Goal: Information Seeking & Learning: Learn about a topic

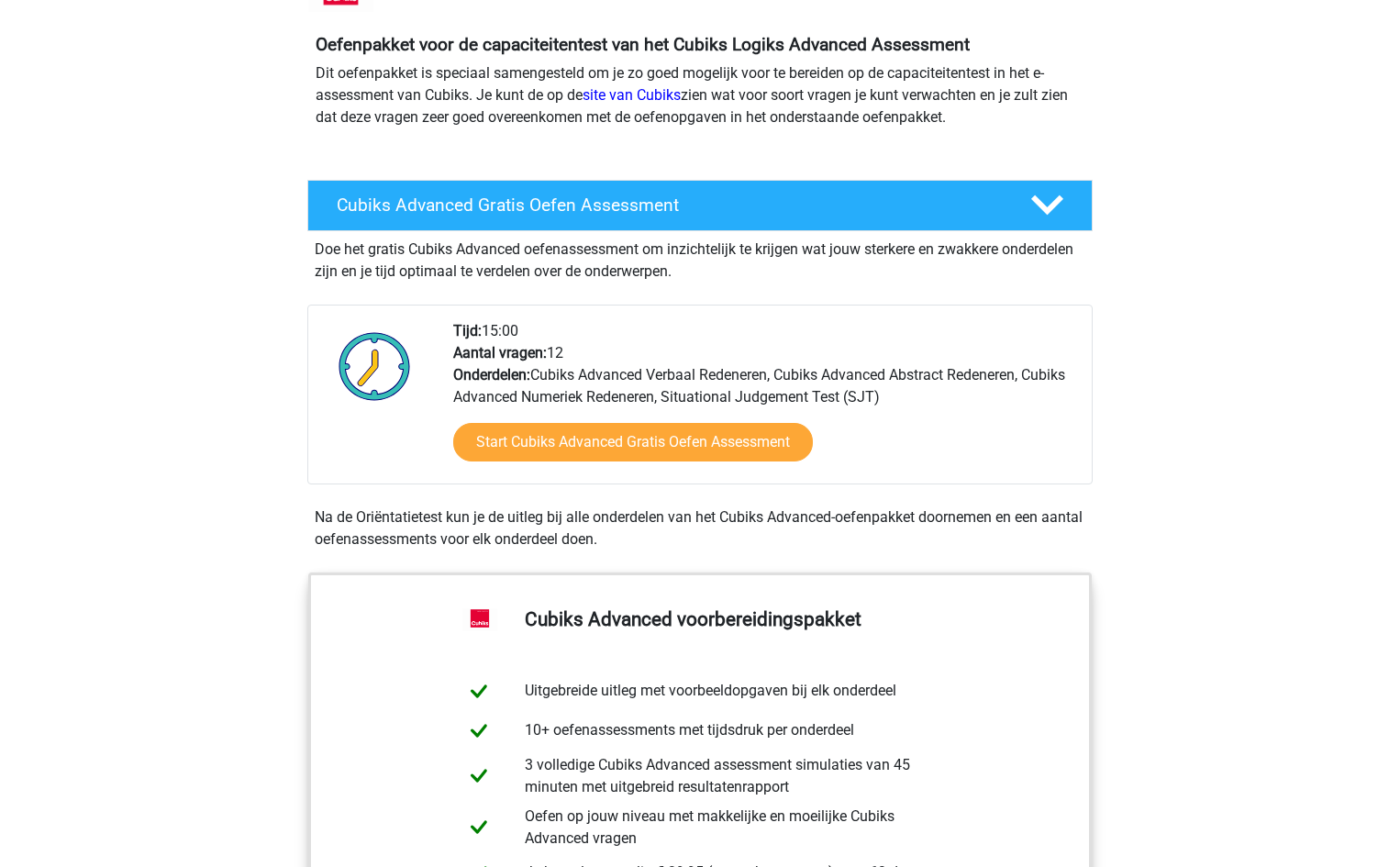
scroll to position [183, 0]
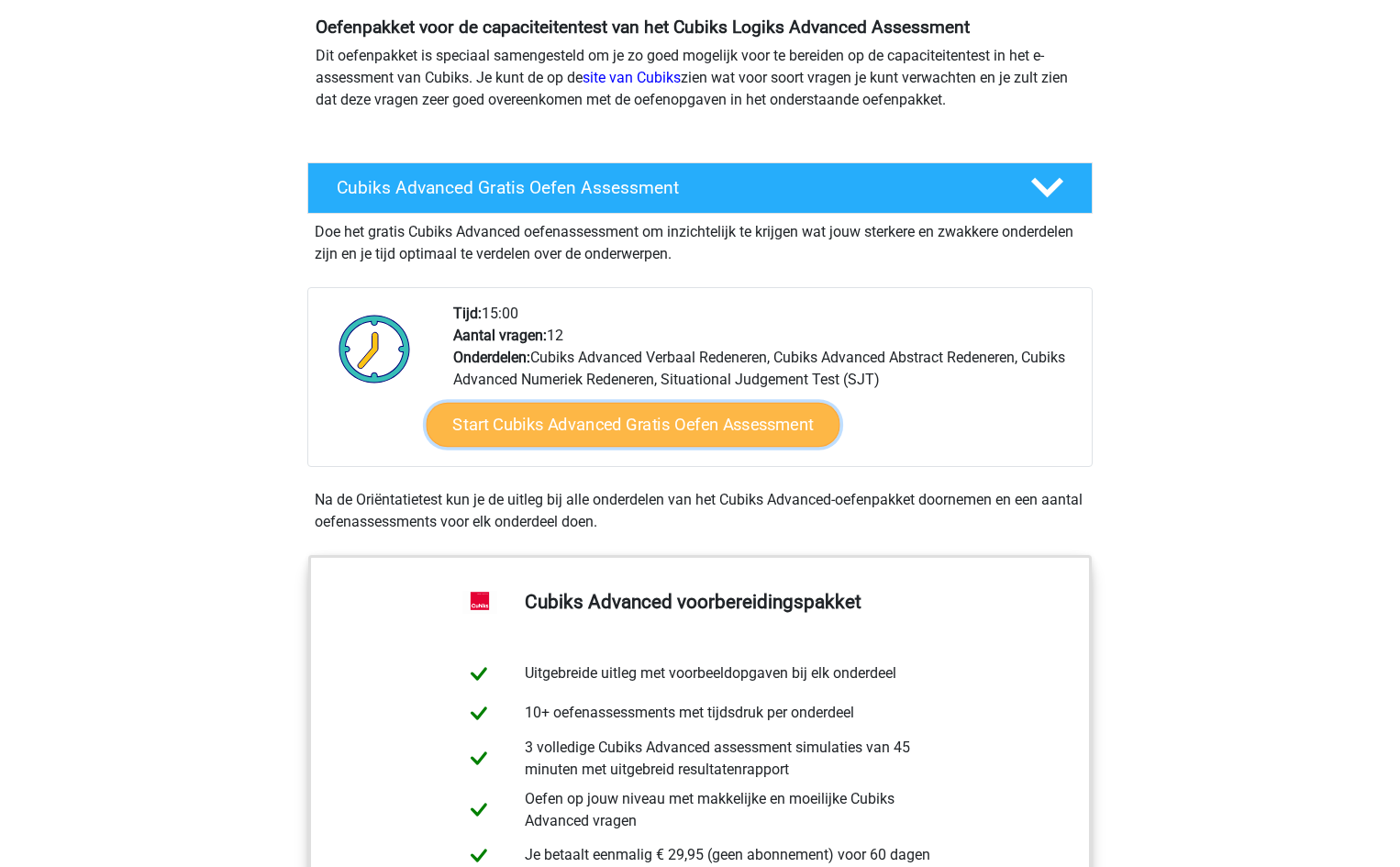
click at [593, 428] on link "Start Cubiks Advanced Gratis Oefen Assessment" at bounding box center [633, 424] width 414 height 44
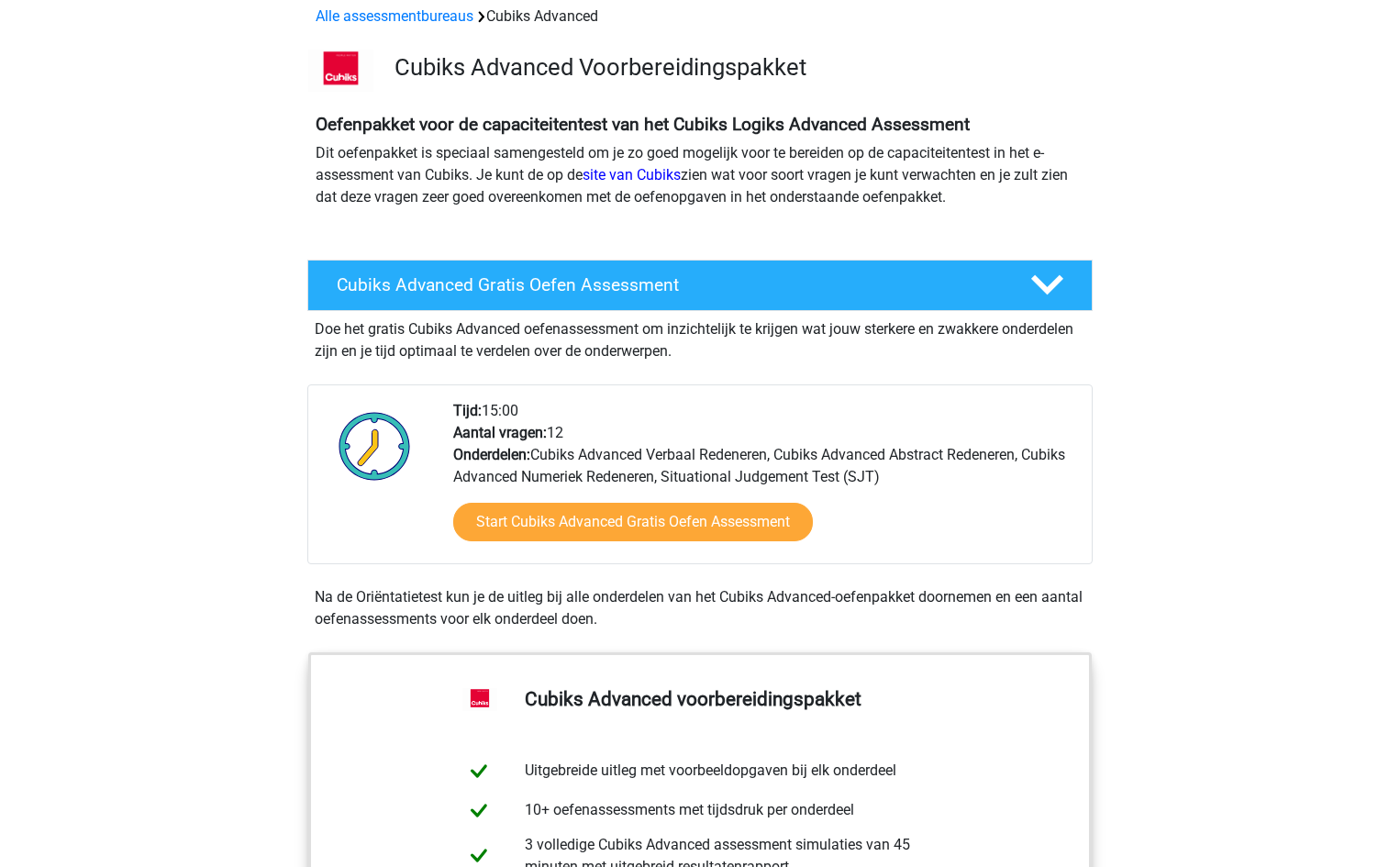
scroll to position [0, 0]
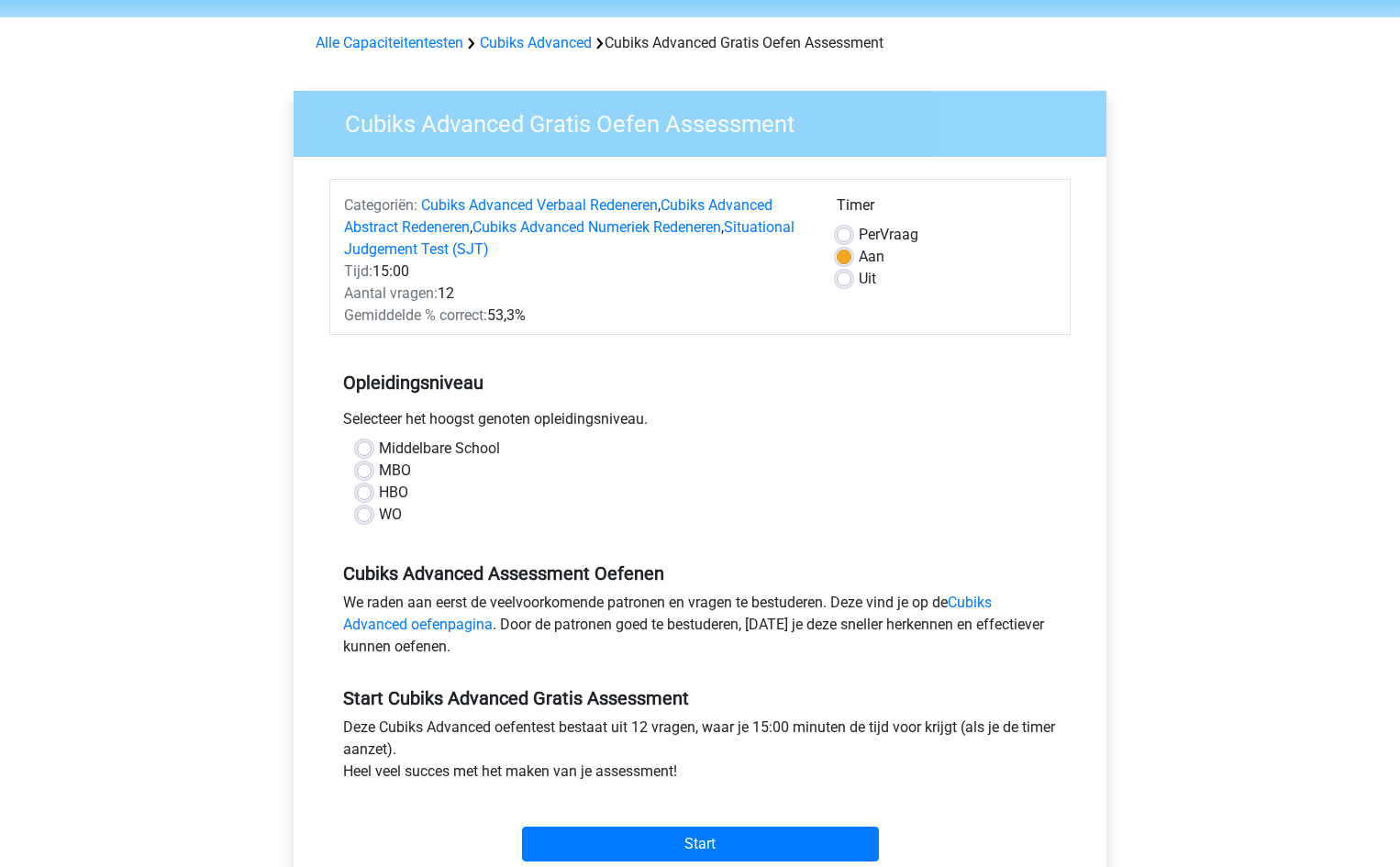
scroll to position [92, 0]
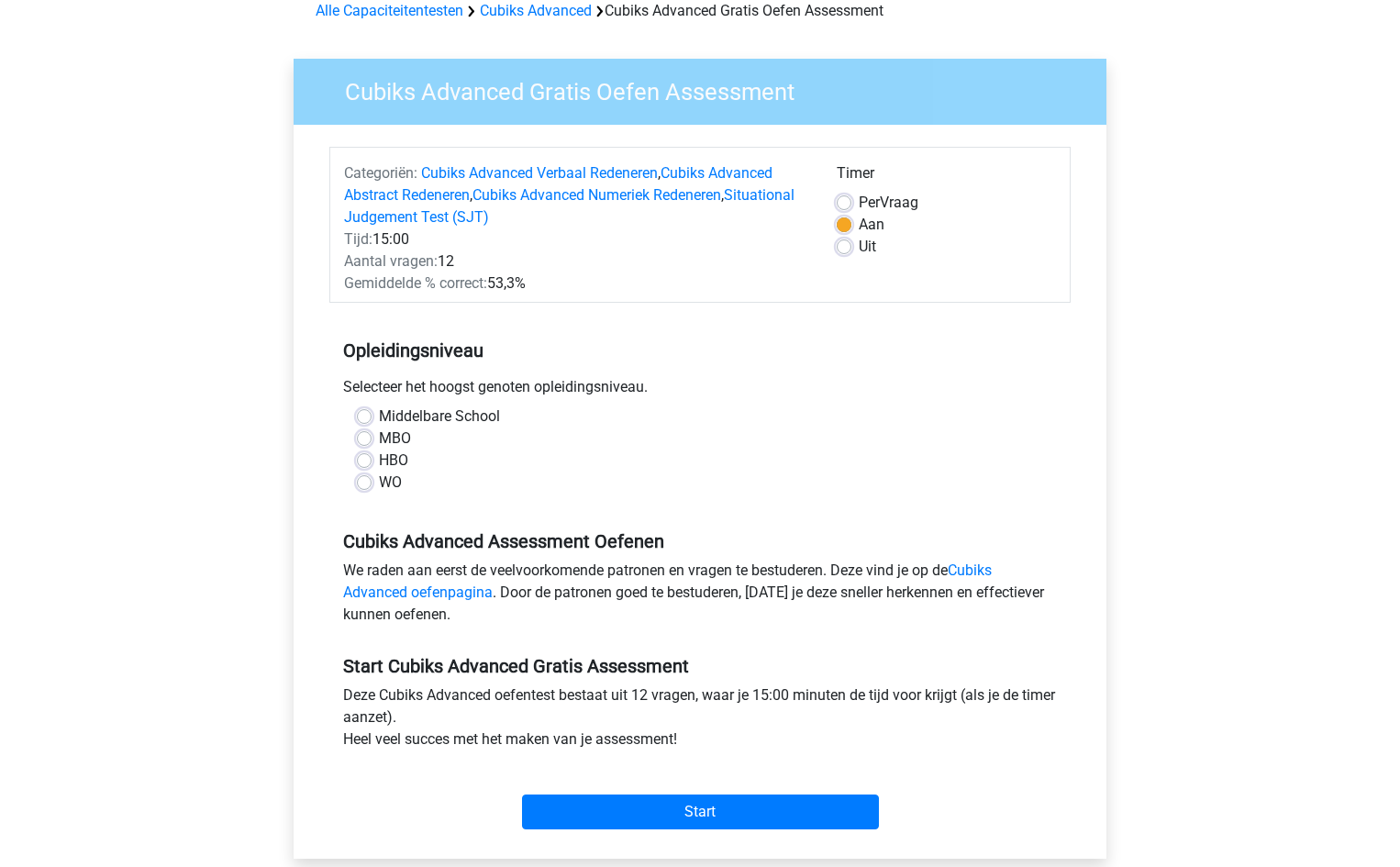
click at [379, 459] on label "HBO" at bounding box center [393, 461] width 29 height 22
click at [367, 459] on input "HBO" at bounding box center [364, 459] width 15 height 19
radio input "true"
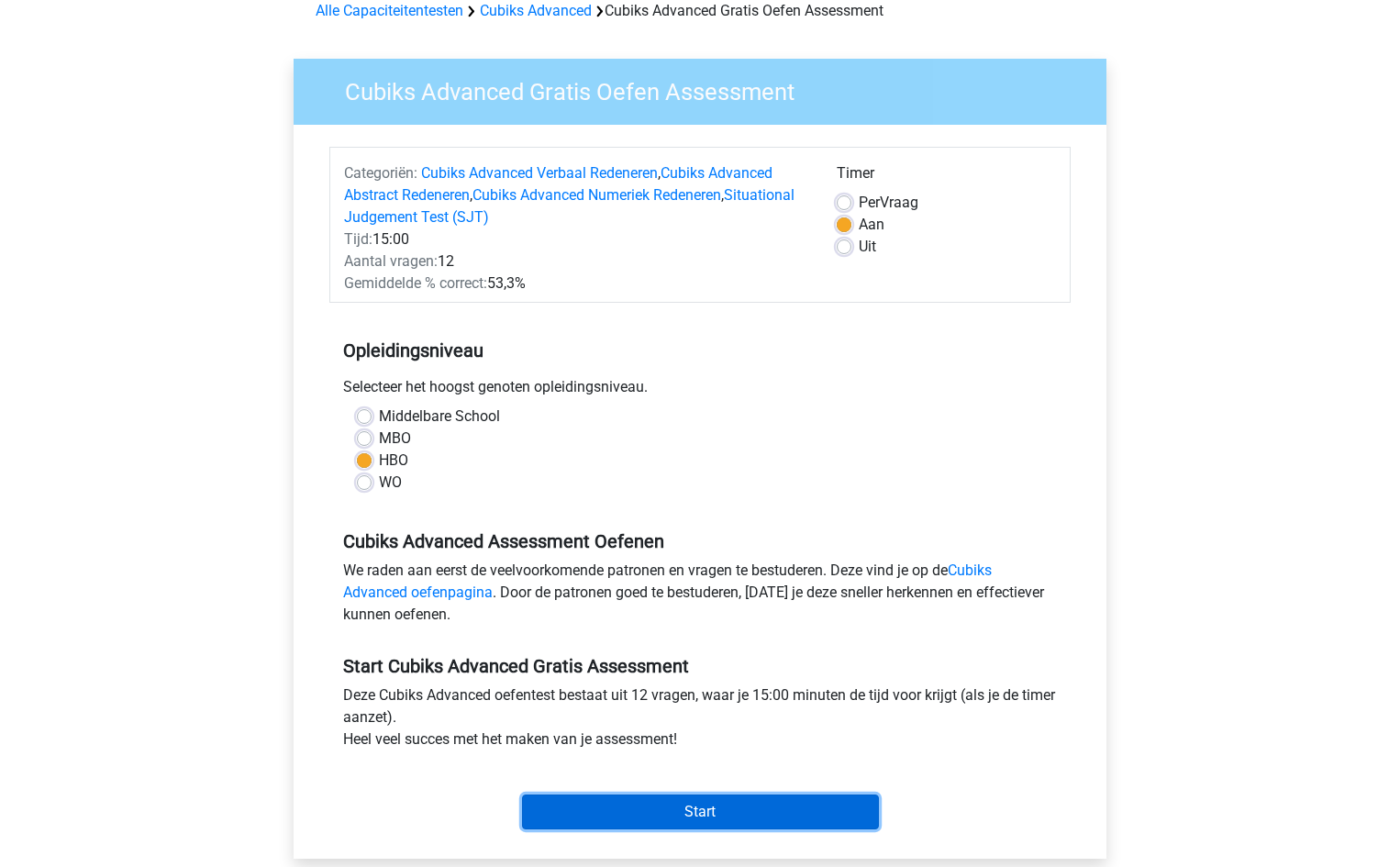
click at [713, 815] on input "Start" at bounding box center [700, 811] width 357 height 35
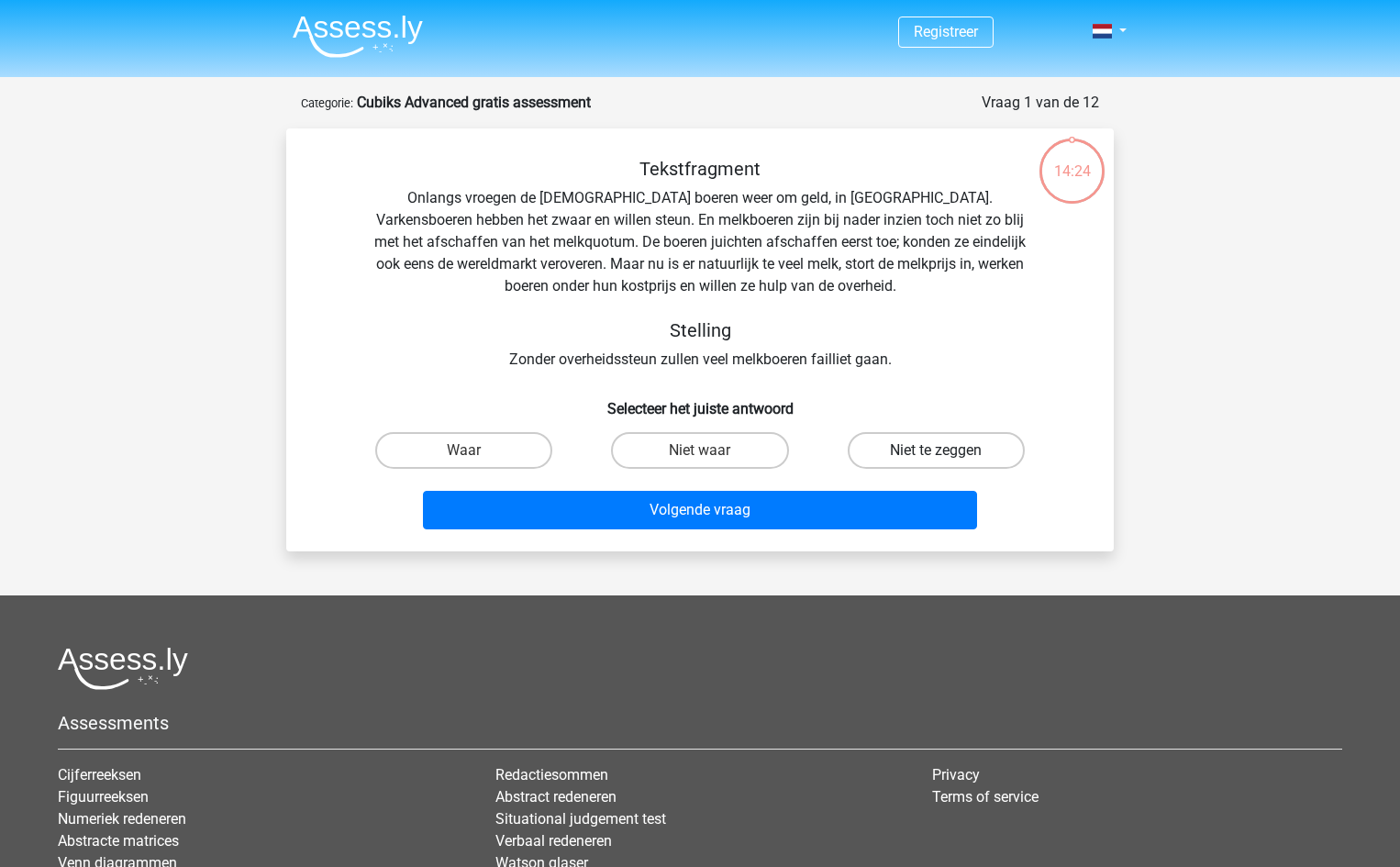
click at [937, 446] on label "Niet te zeggen" at bounding box center [936, 449] width 177 height 36
click at [937, 450] on input "Niet te zeggen" at bounding box center [941, 456] width 12 height 12
radio input "true"
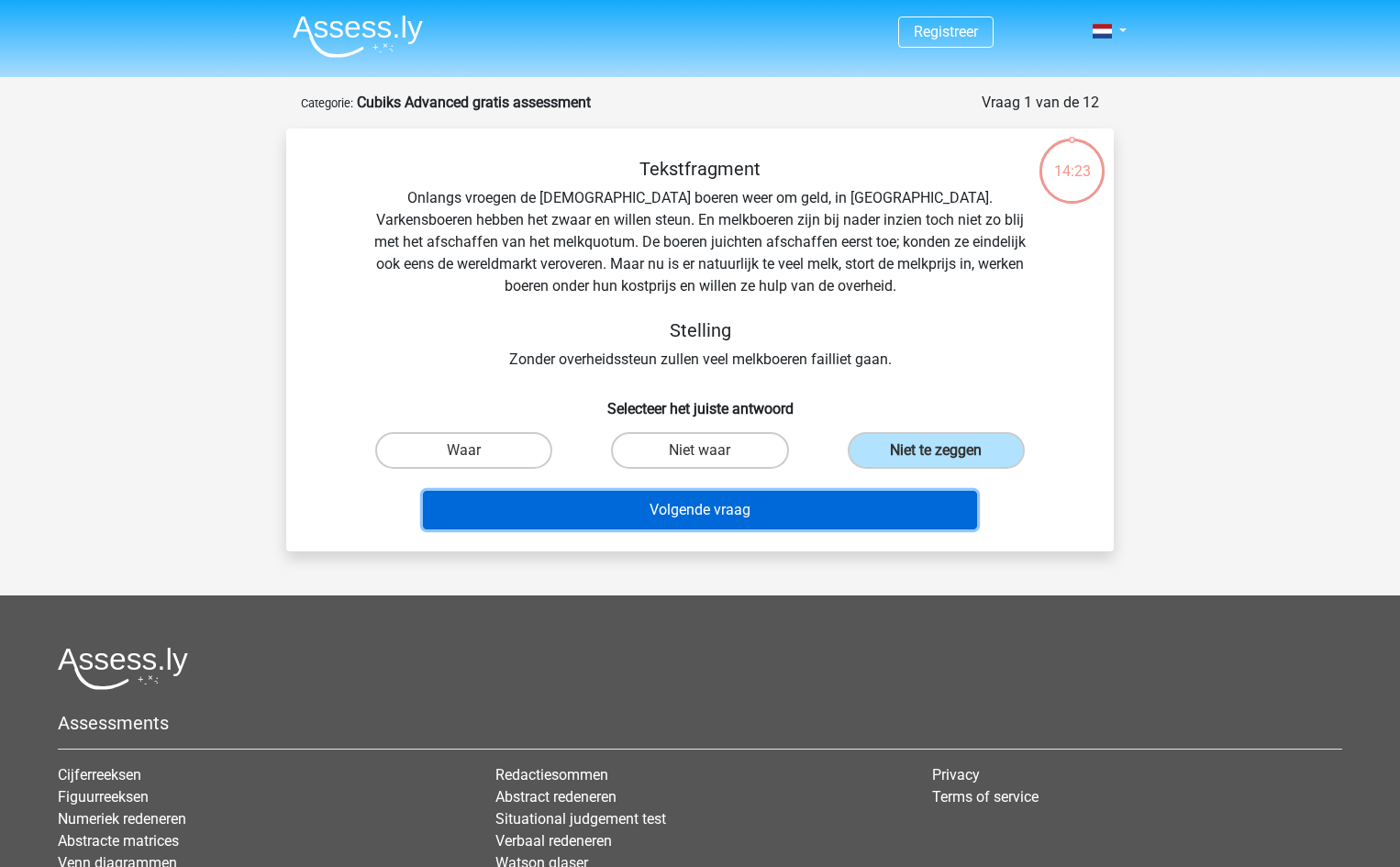
click at [728, 512] on button "Volgende vraag" at bounding box center [700, 509] width 555 height 38
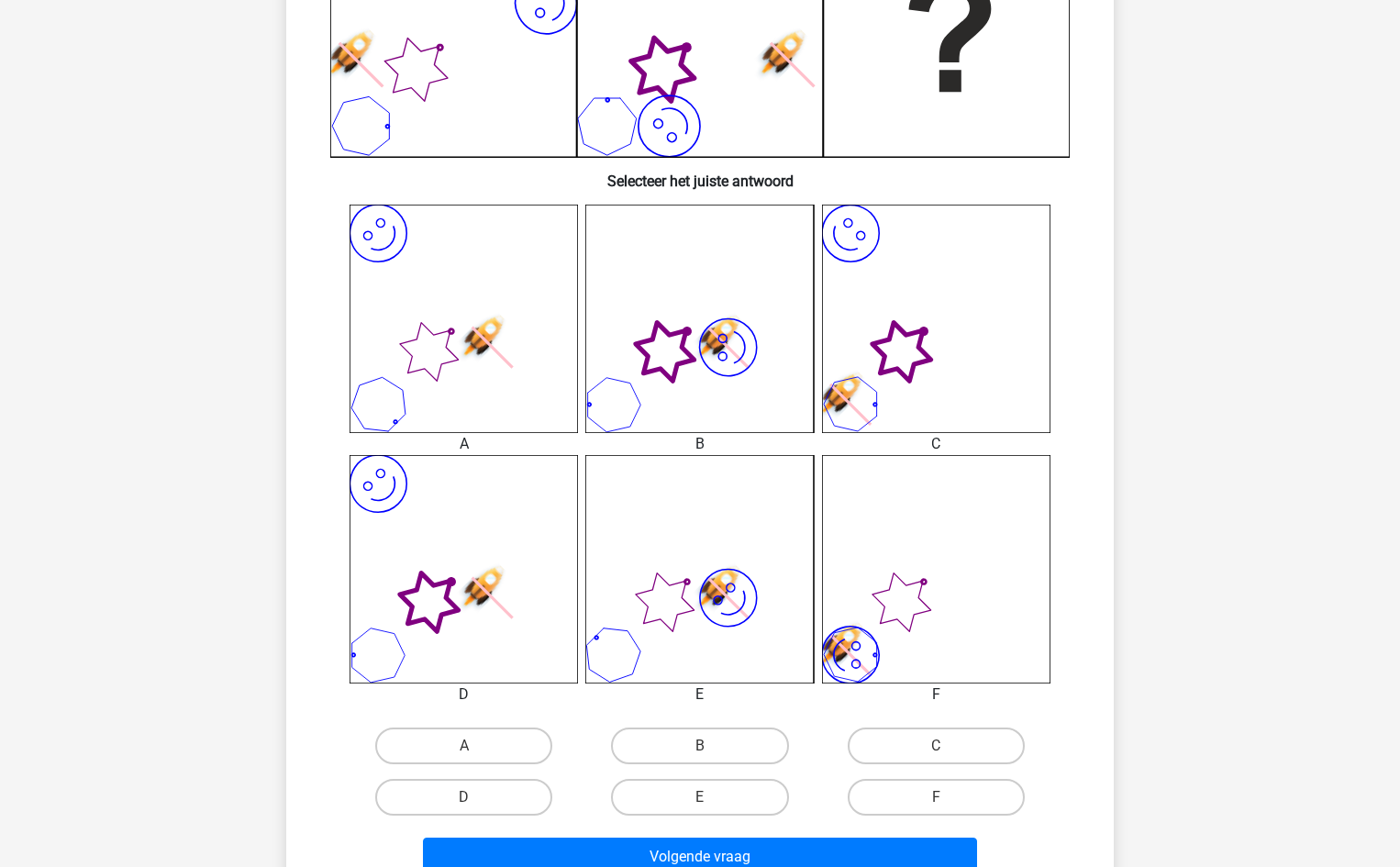
scroll to position [642, 0]
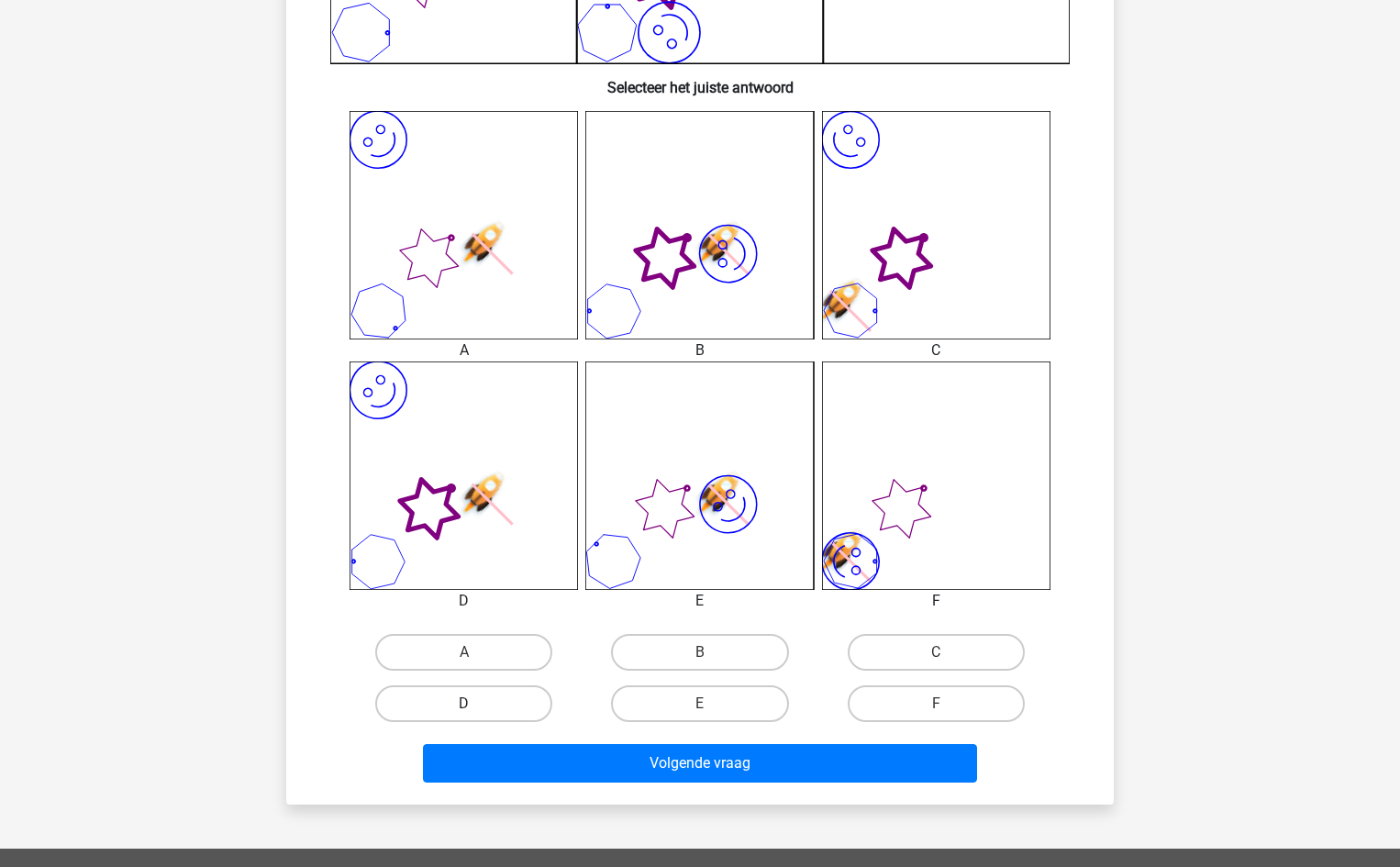
click at [522, 696] on label "D" at bounding box center [463, 703] width 177 height 36
click at [476, 704] on input "D" at bounding box center [470, 709] width 12 height 12
radio input "true"
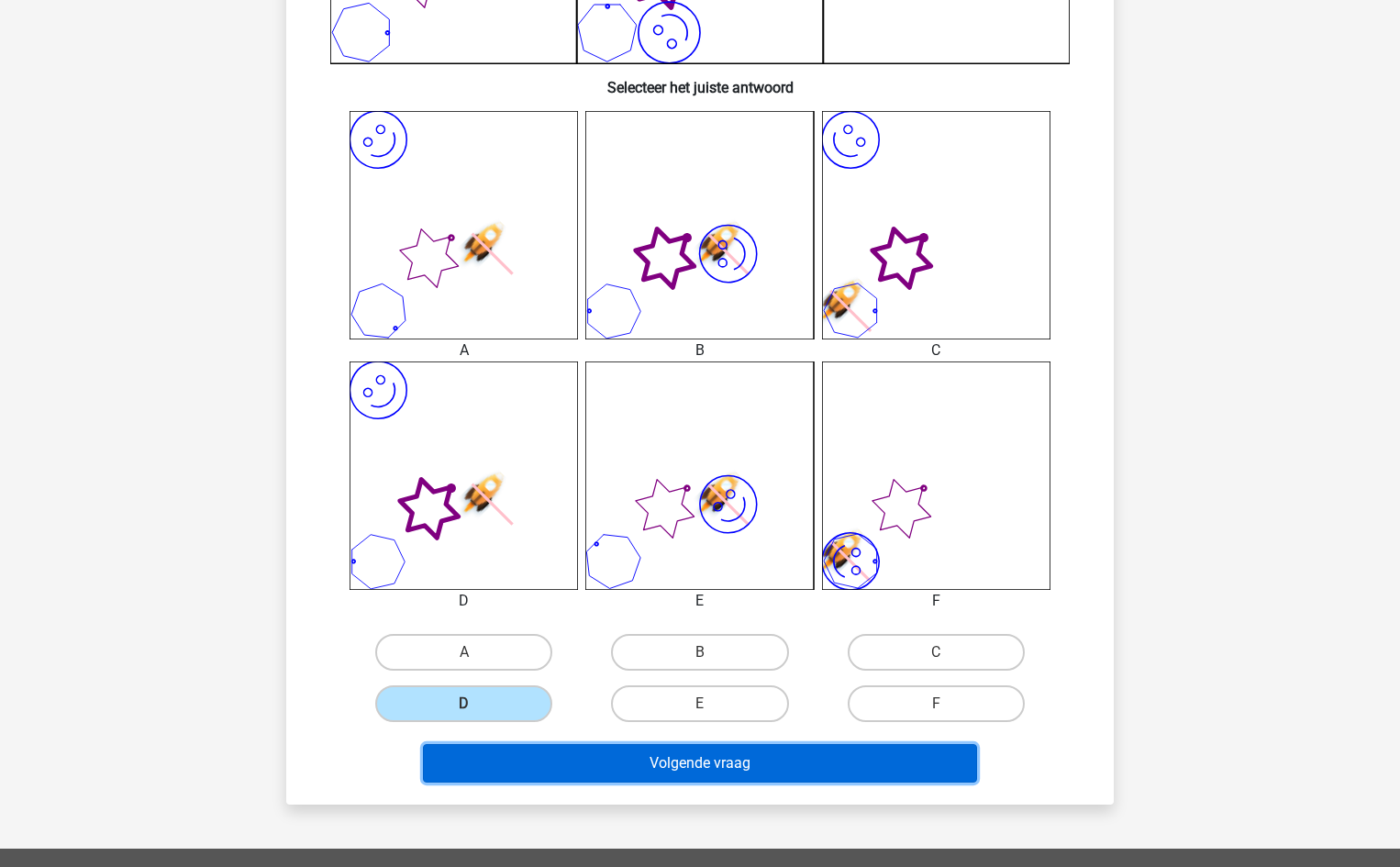
click at [705, 756] on button "Volgende vraag" at bounding box center [700, 762] width 555 height 38
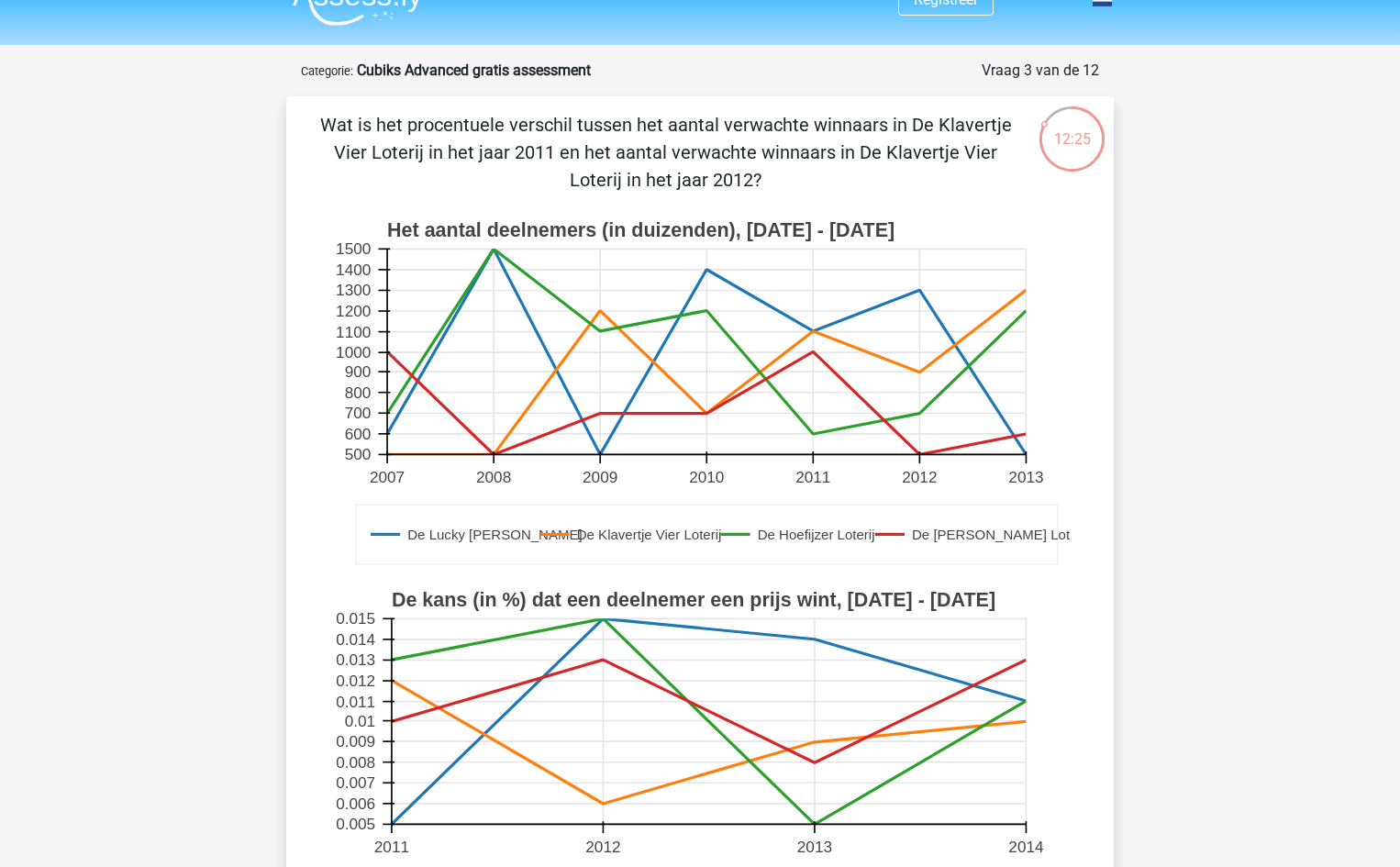
scroll to position [0, 0]
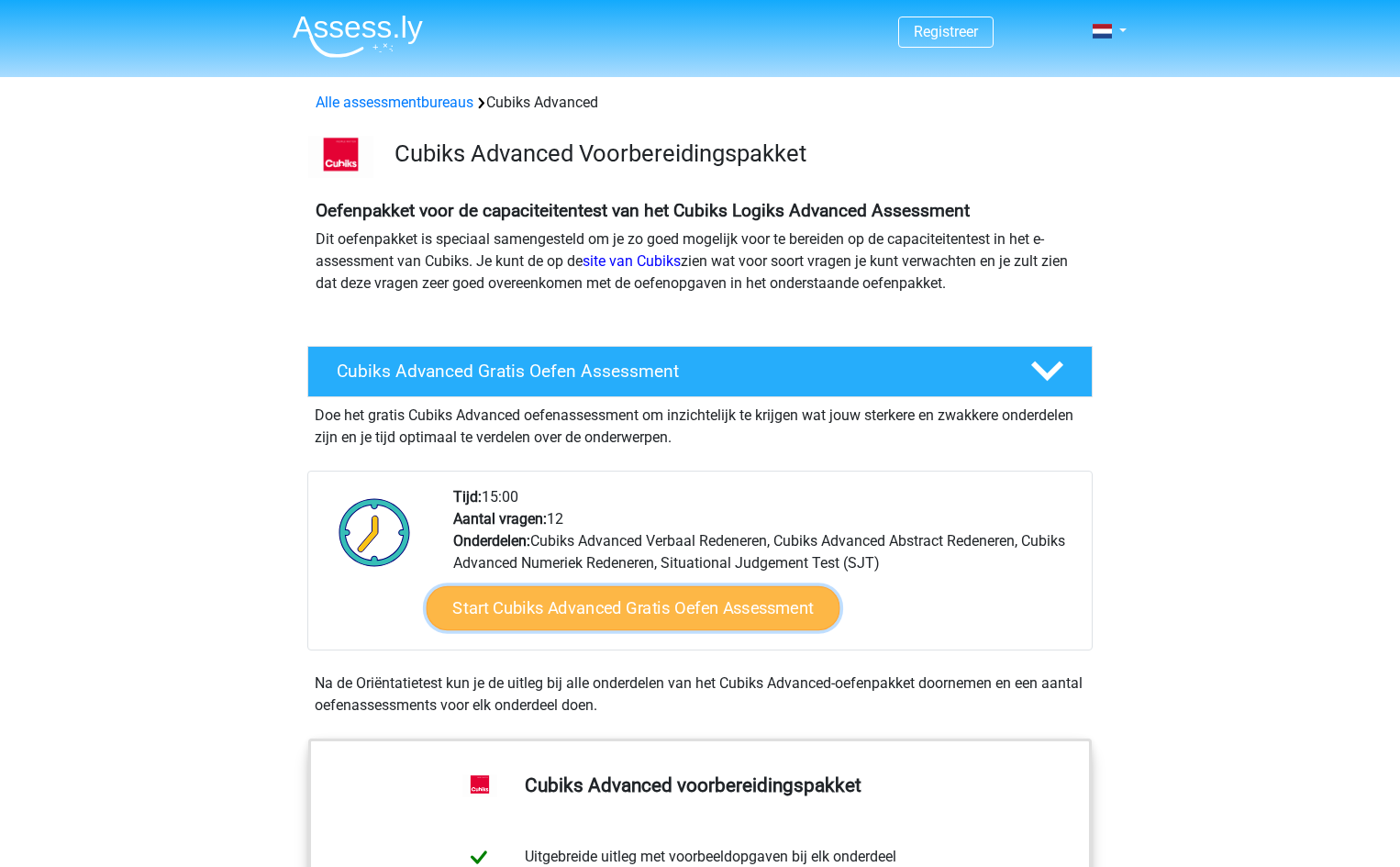
click at [720, 599] on link "Start Cubiks Advanced Gratis Oefen Assessment" at bounding box center [633, 607] width 414 height 44
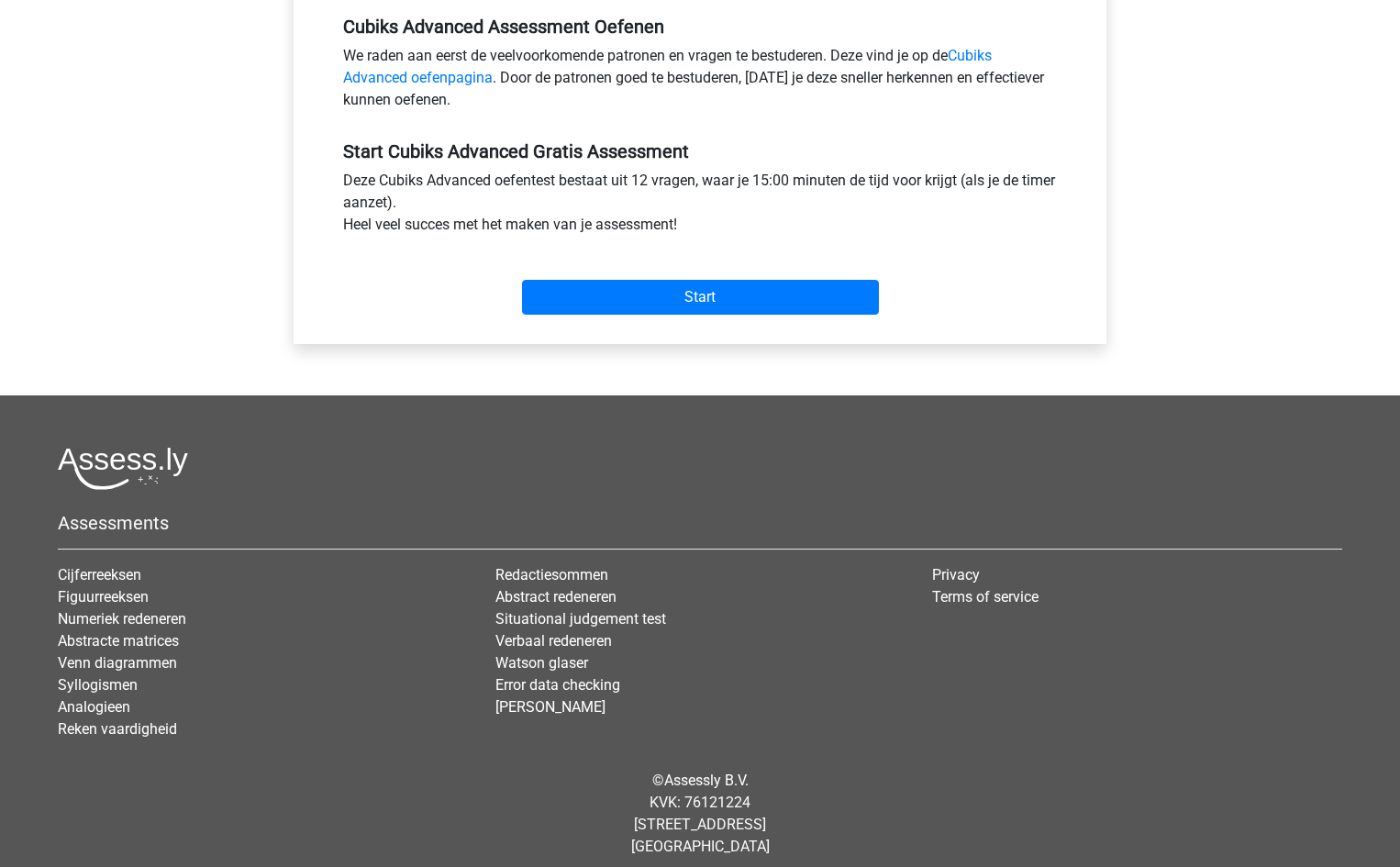
scroll to position [619, 0]
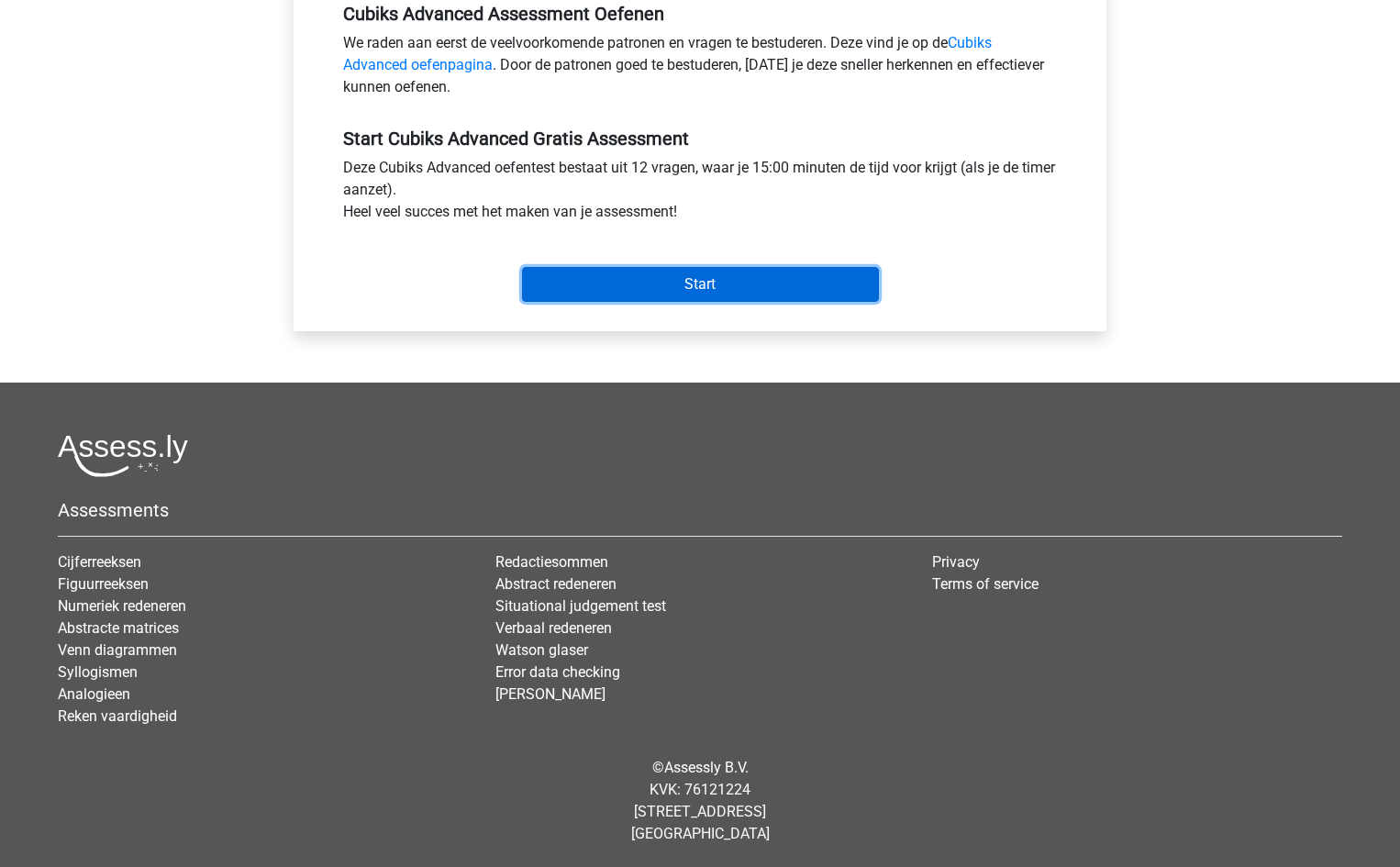
click at [720, 287] on input "Start" at bounding box center [700, 284] width 357 height 35
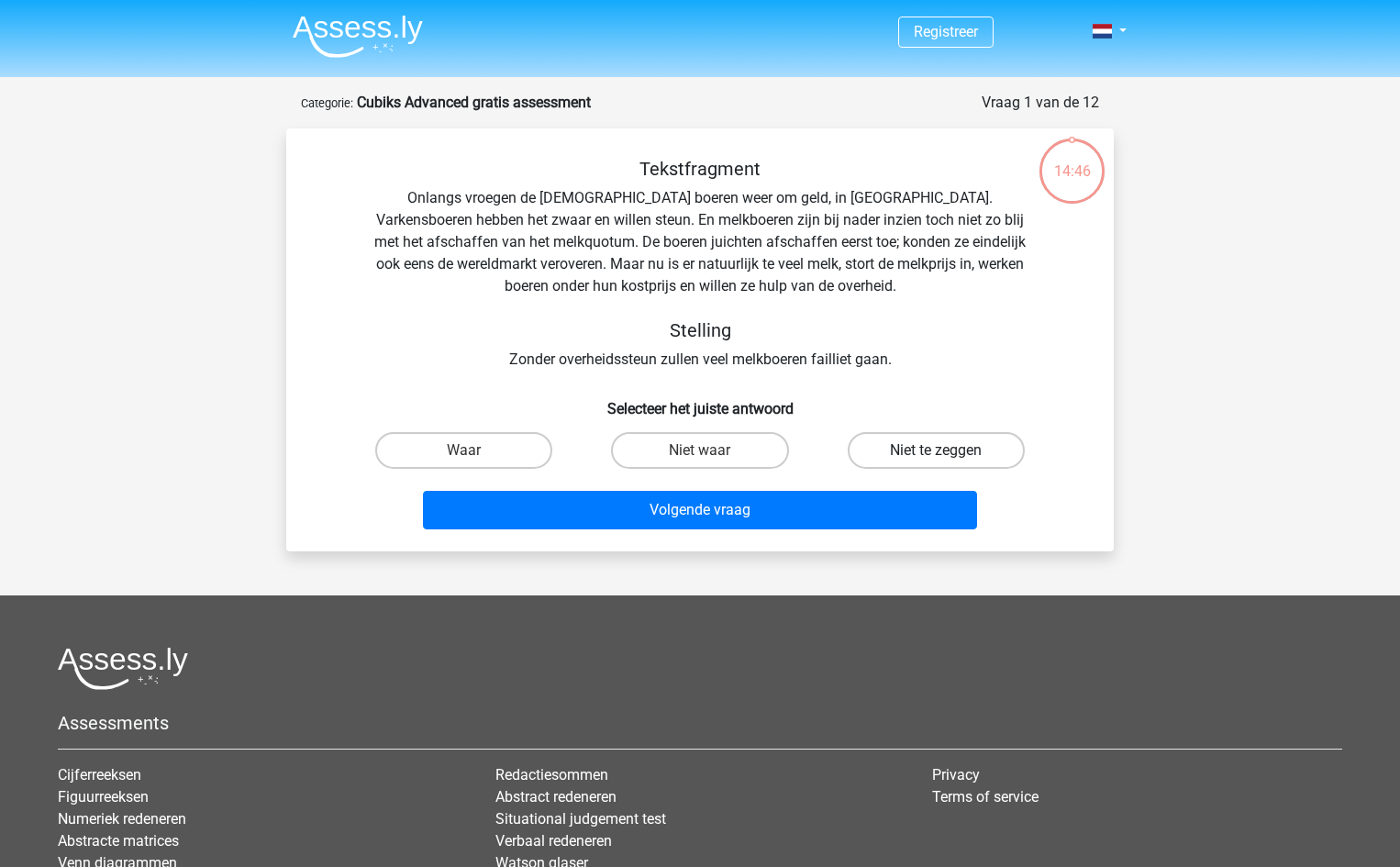
click at [953, 457] on label "Niet te zeggen" at bounding box center [936, 449] width 177 height 36
click at [948, 457] on input "Niet te zeggen" at bounding box center [941, 456] width 12 height 12
radio input "true"
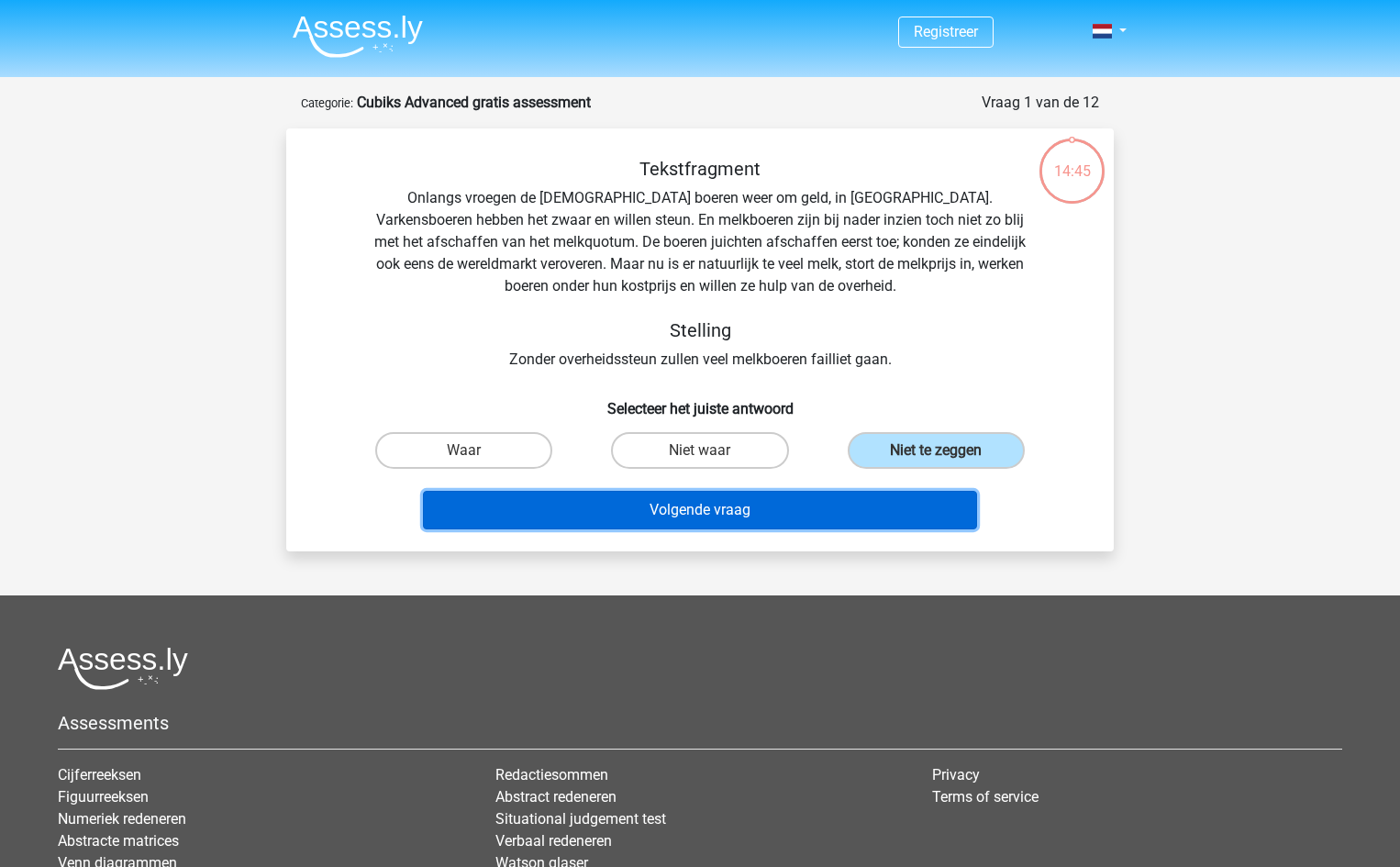
click at [711, 509] on button "Volgende vraag" at bounding box center [700, 509] width 555 height 38
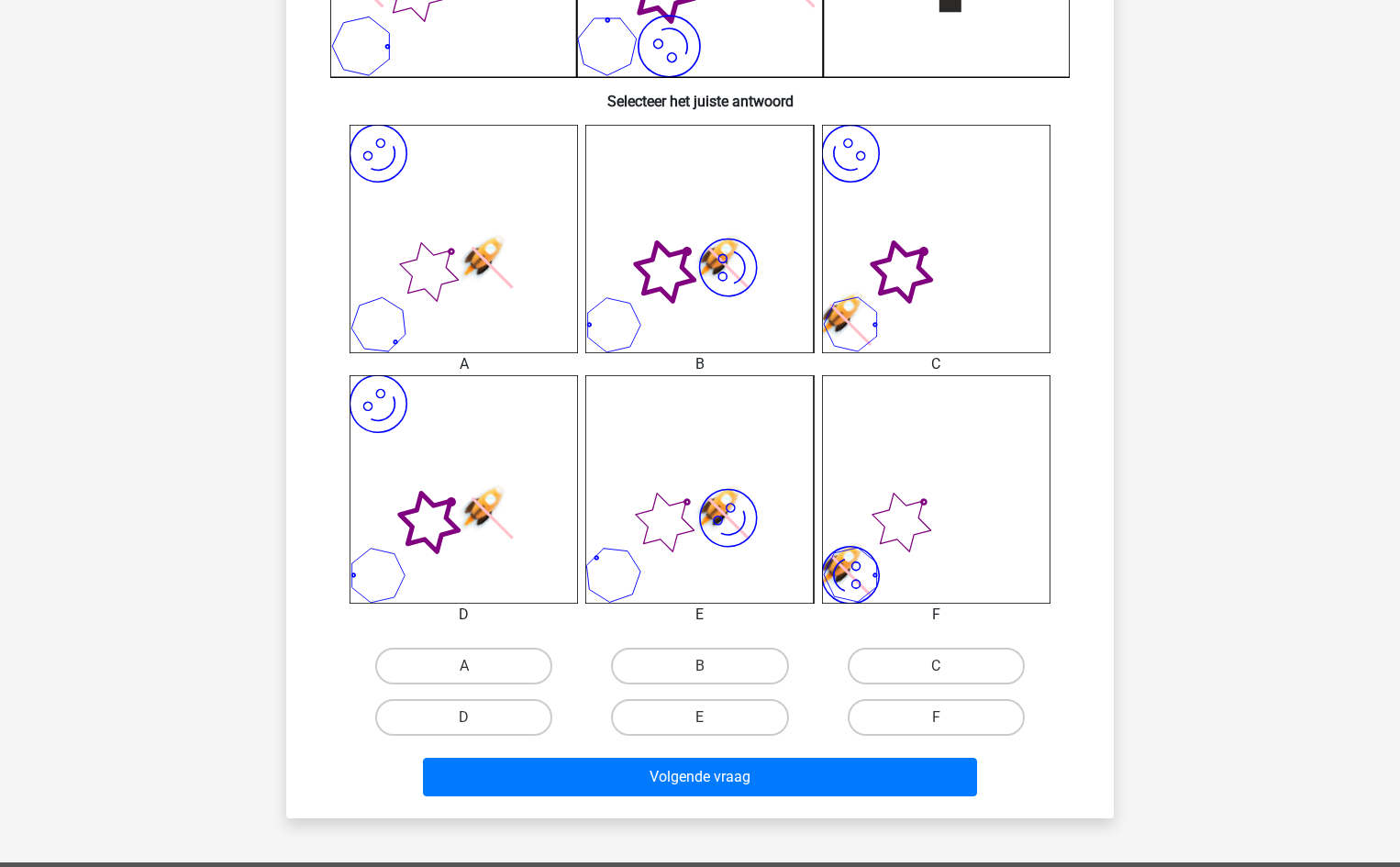
scroll to position [642, 0]
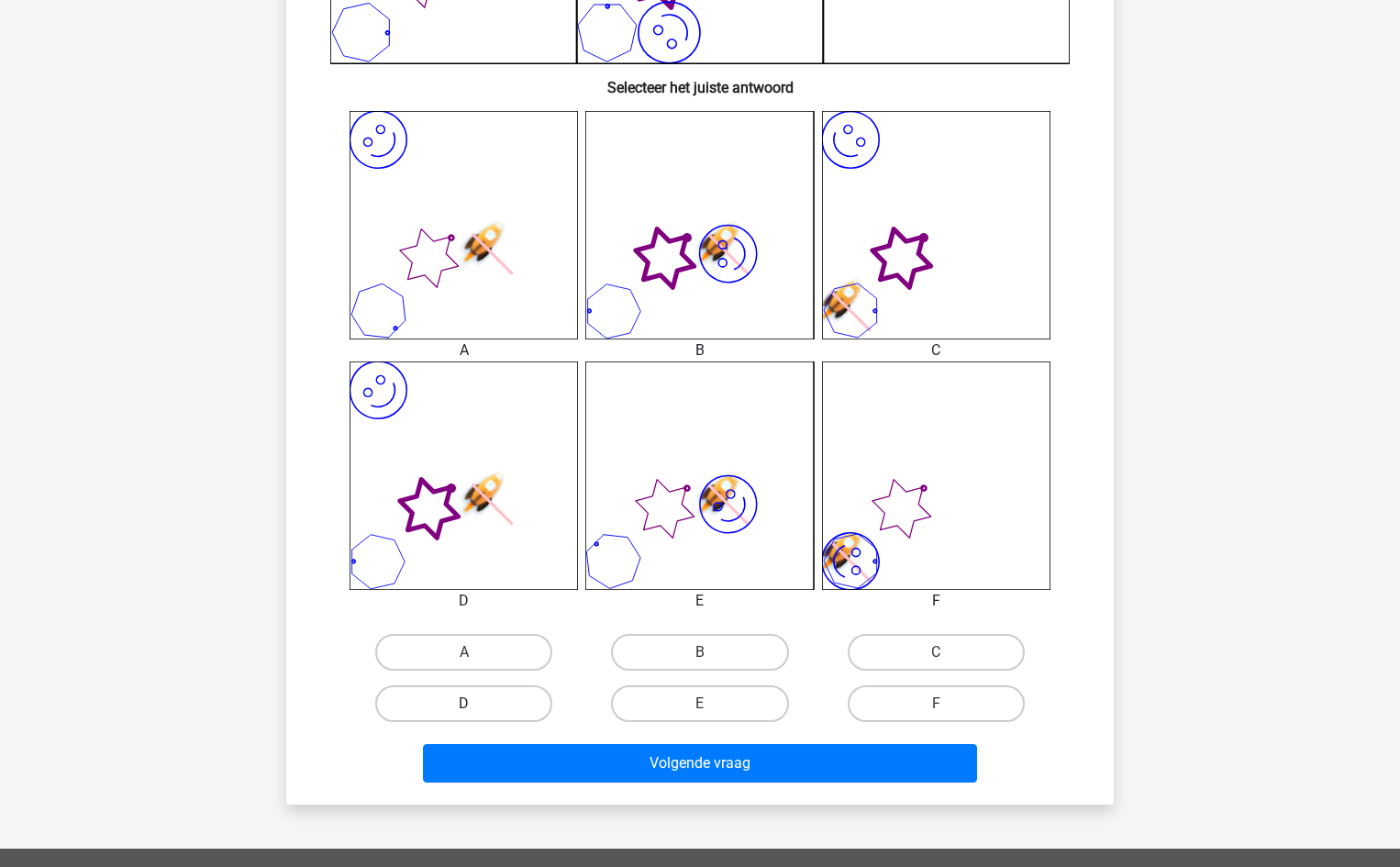
click at [458, 702] on label "D" at bounding box center [463, 703] width 177 height 36
click at [464, 704] on input "D" at bounding box center [470, 709] width 12 height 12
radio input "true"
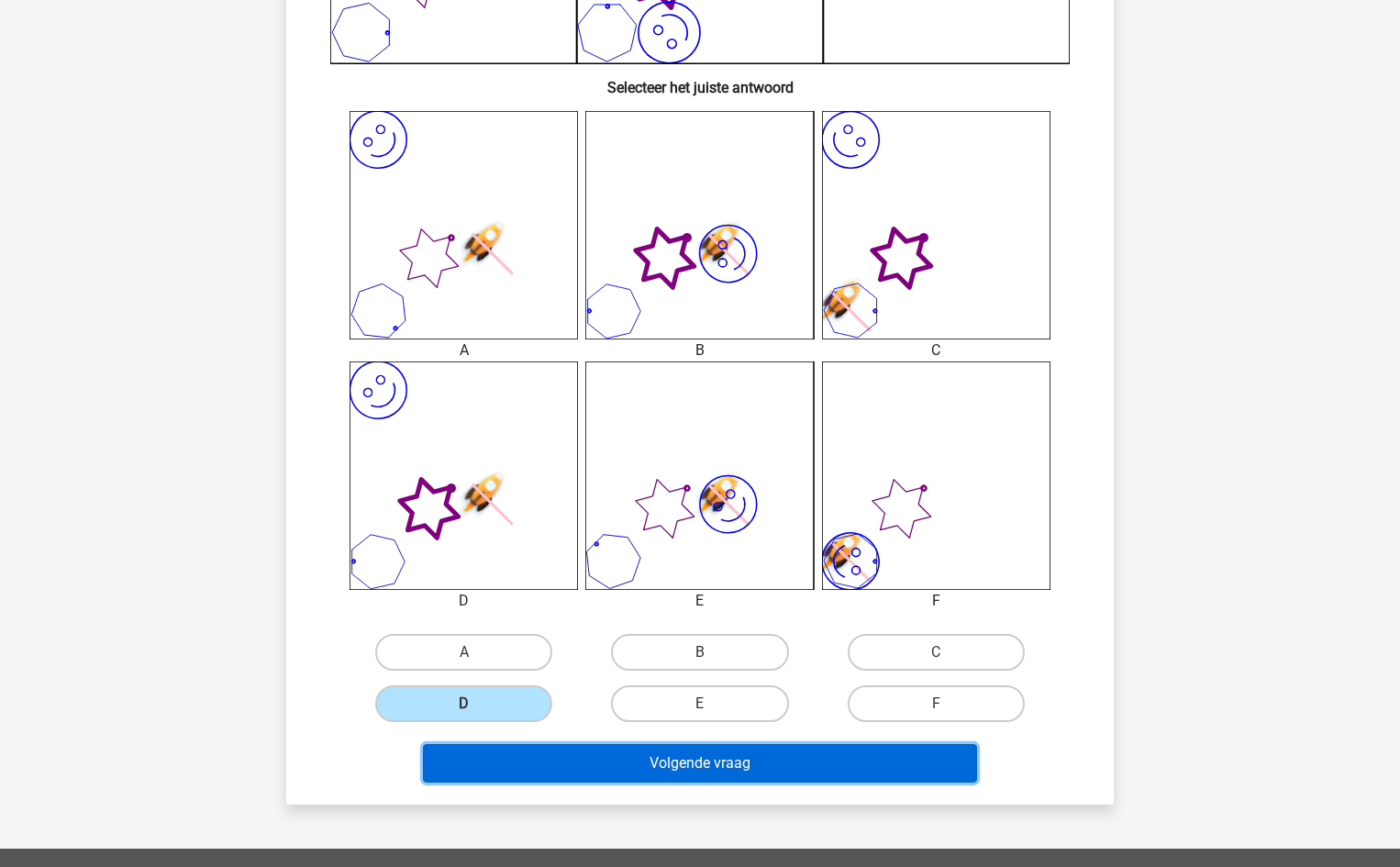
click at [696, 761] on button "Volgende vraag" at bounding box center [700, 762] width 555 height 38
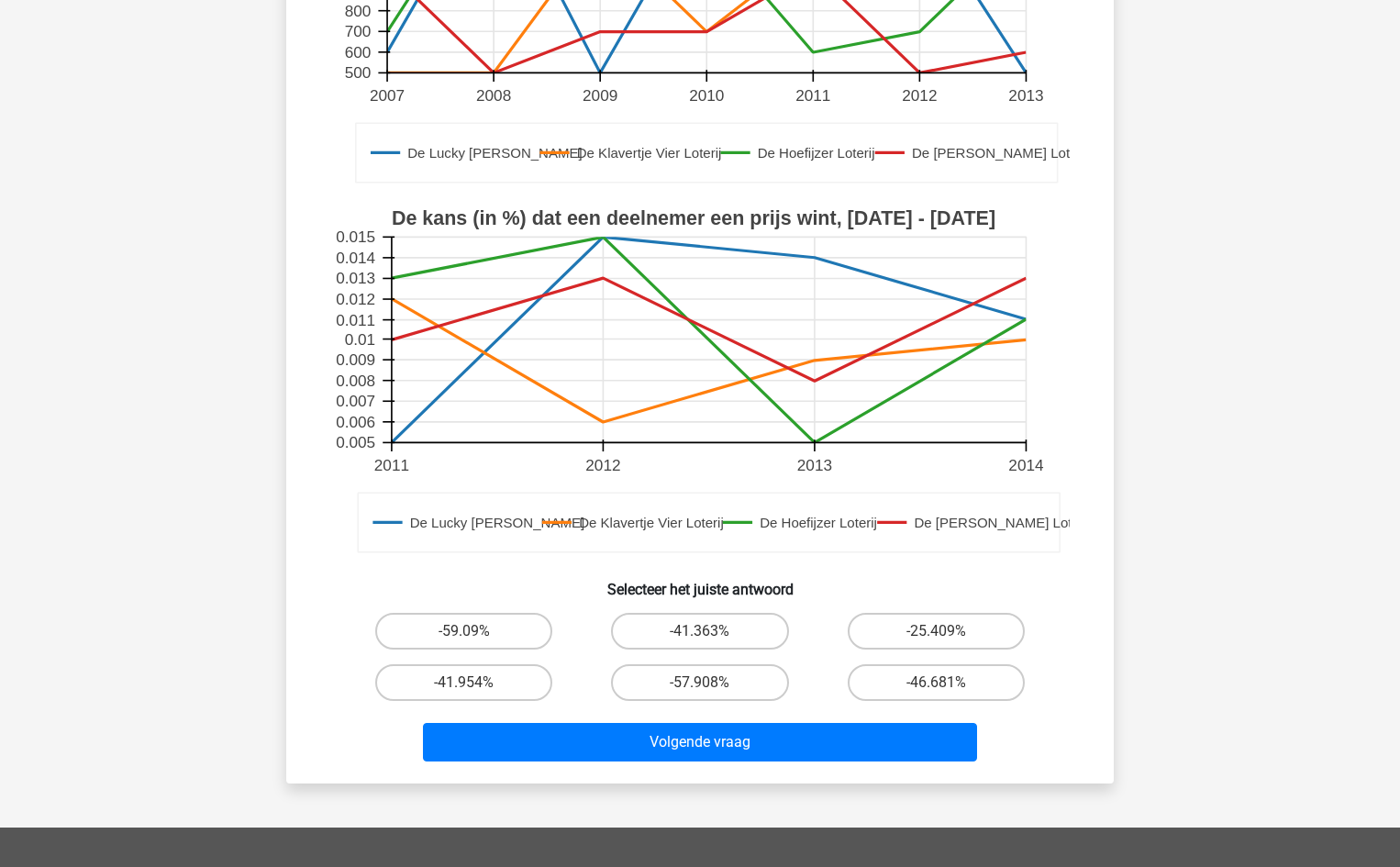
scroll to position [459, 0]
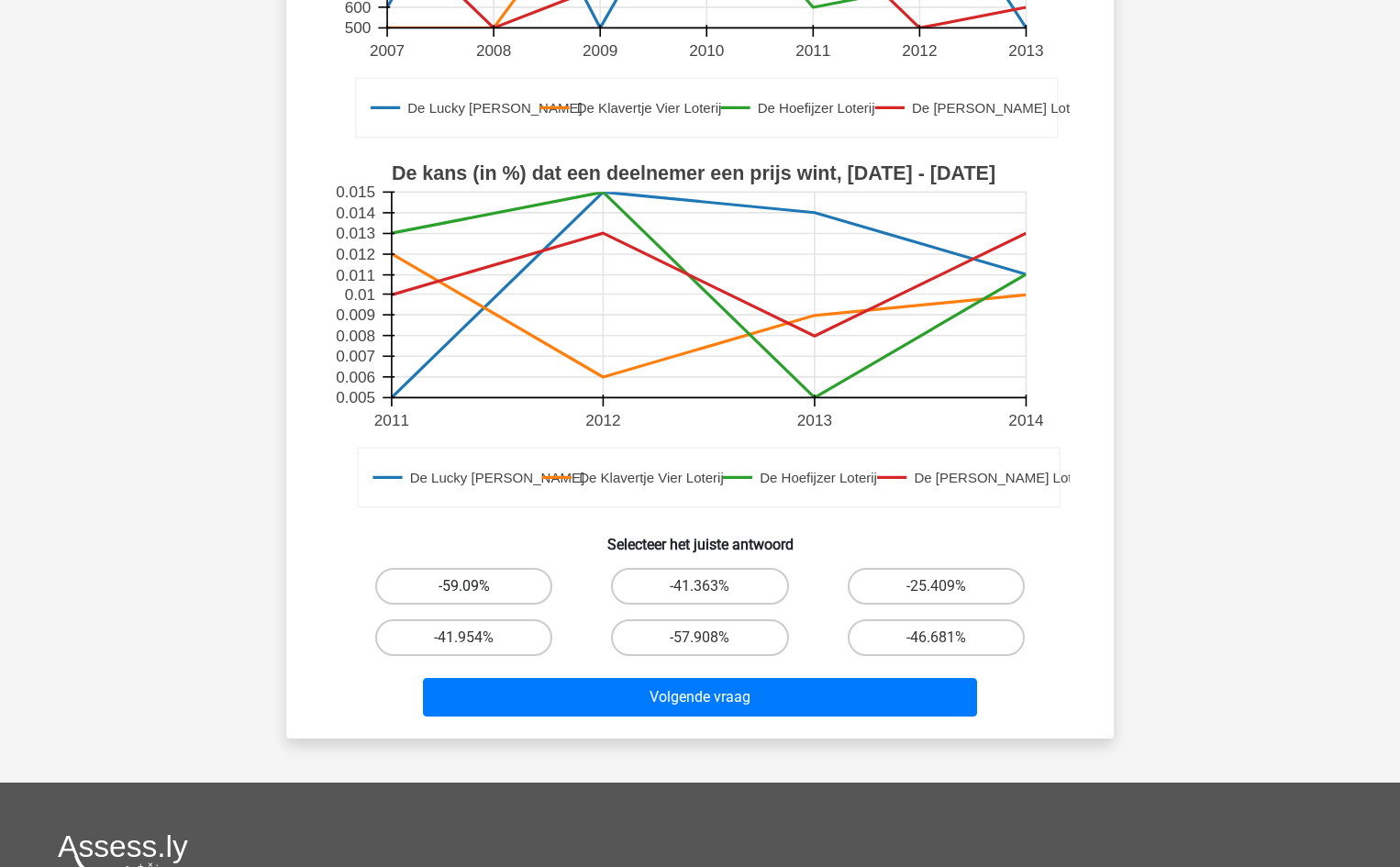
click at [475, 585] on label "-59.09%" at bounding box center [463, 586] width 177 height 36
click at [475, 586] on input "-59.09%" at bounding box center [470, 591] width 12 height 12
radio input "true"
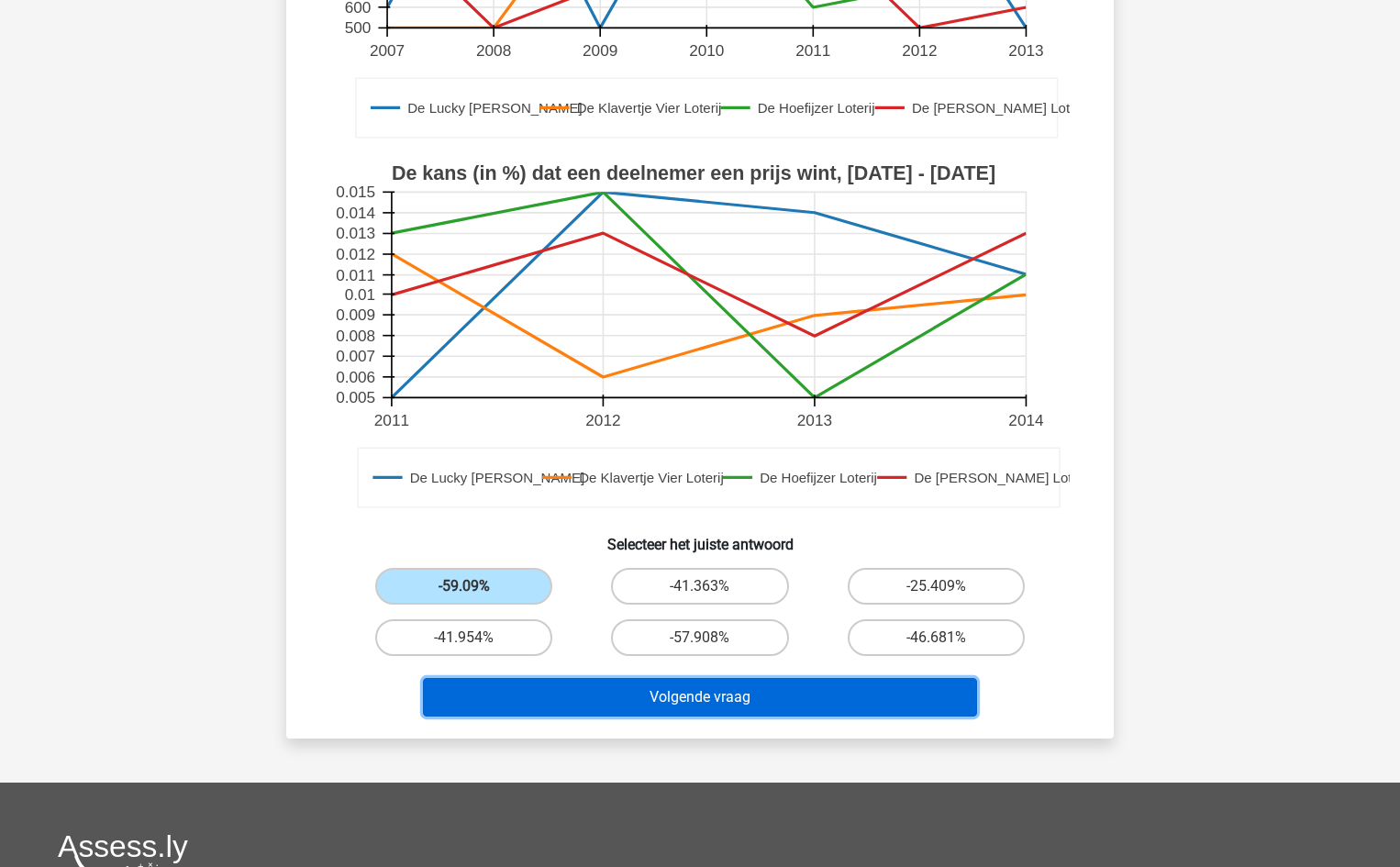
click at [736, 698] on button "Volgende vraag" at bounding box center [700, 696] width 555 height 38
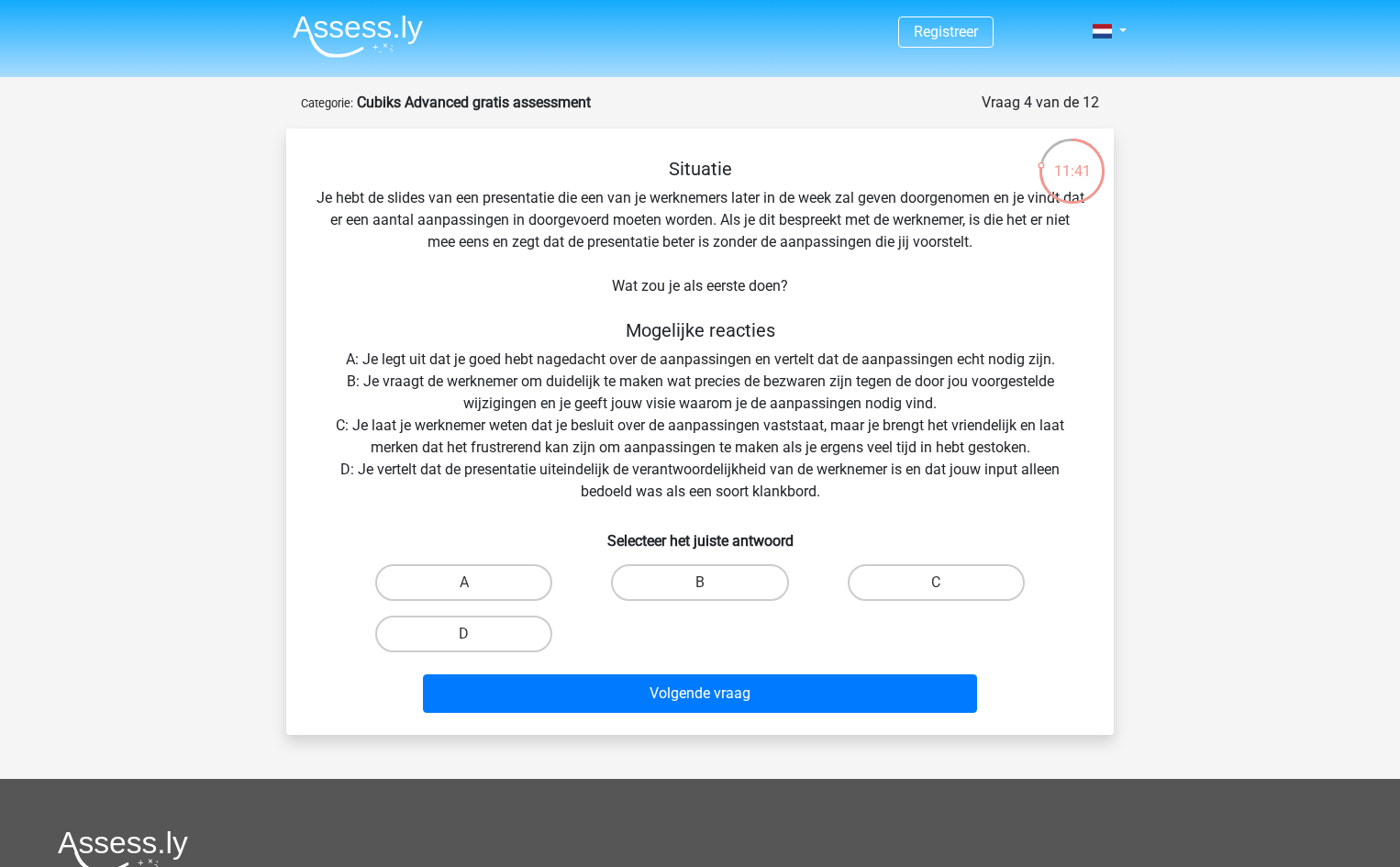
scroll to position [92, 0]
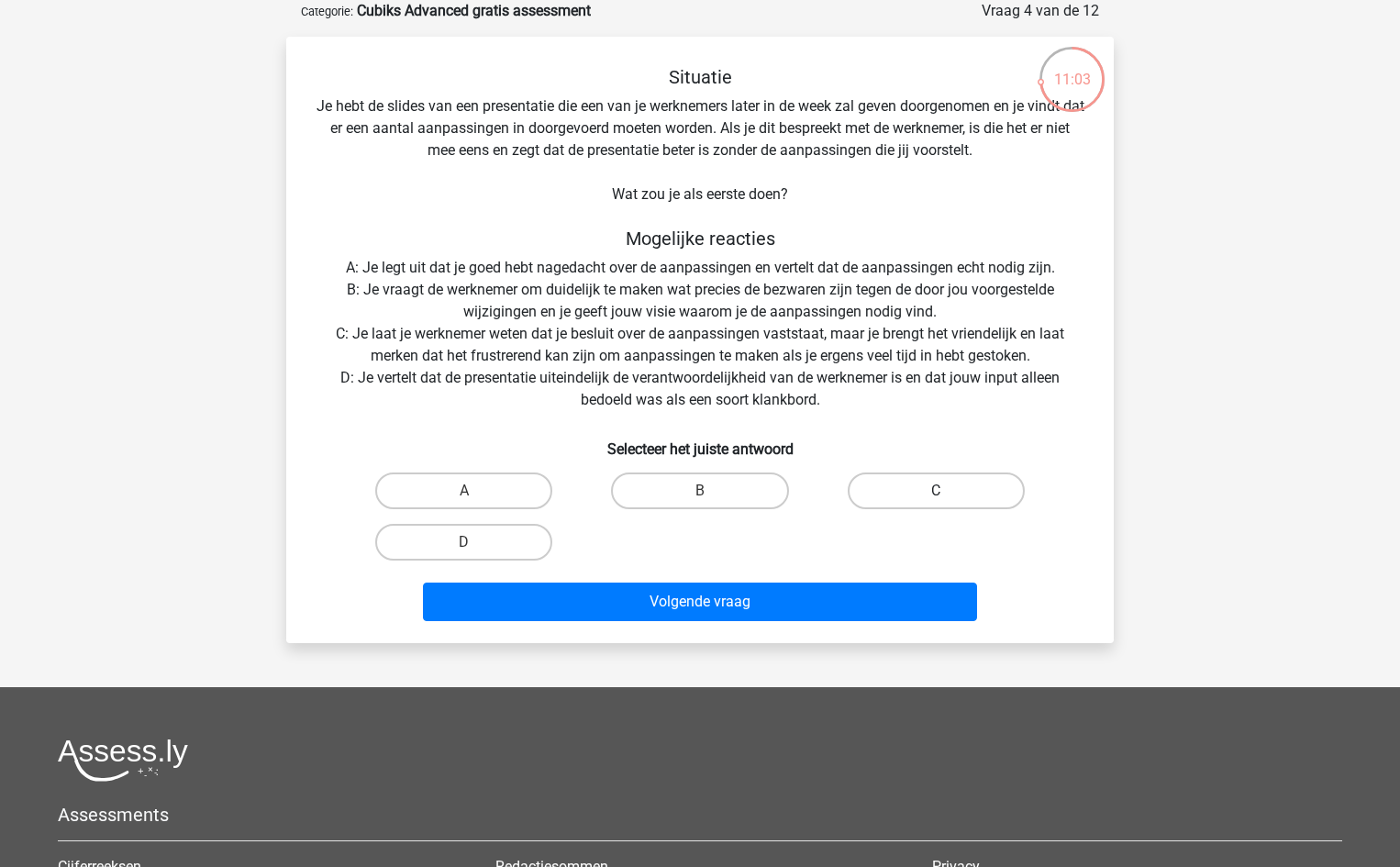
click at [940, 473] on label "C" at bounding box center [936, 490] width 177 height 36
click at [940, 490] on input "C" at bounding box center [941, 496] width 12 height 12
radio input "true"
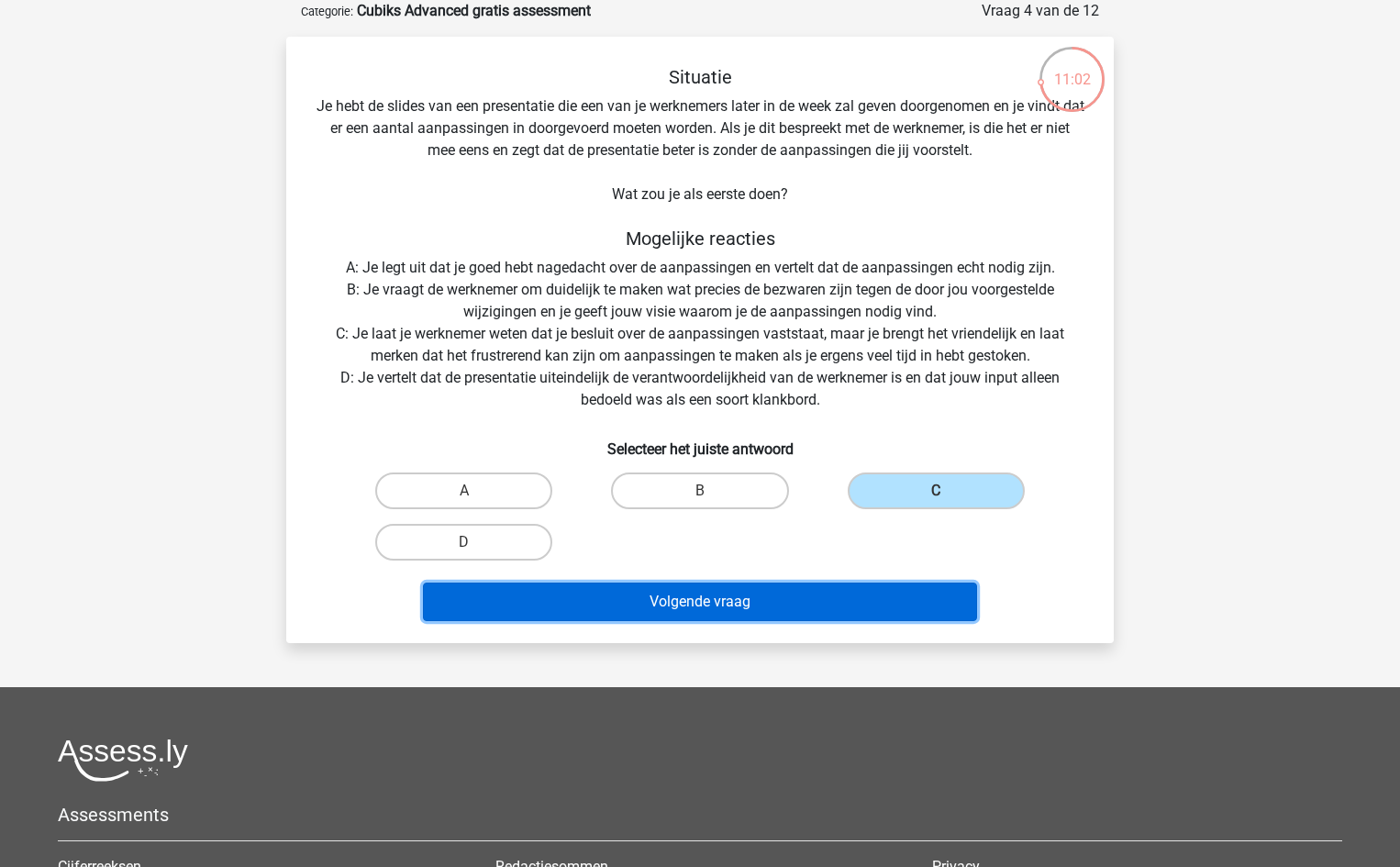
click at [785, 606] on button "Volgende vraag" at bounding box center [700, 601] width 555 height 38
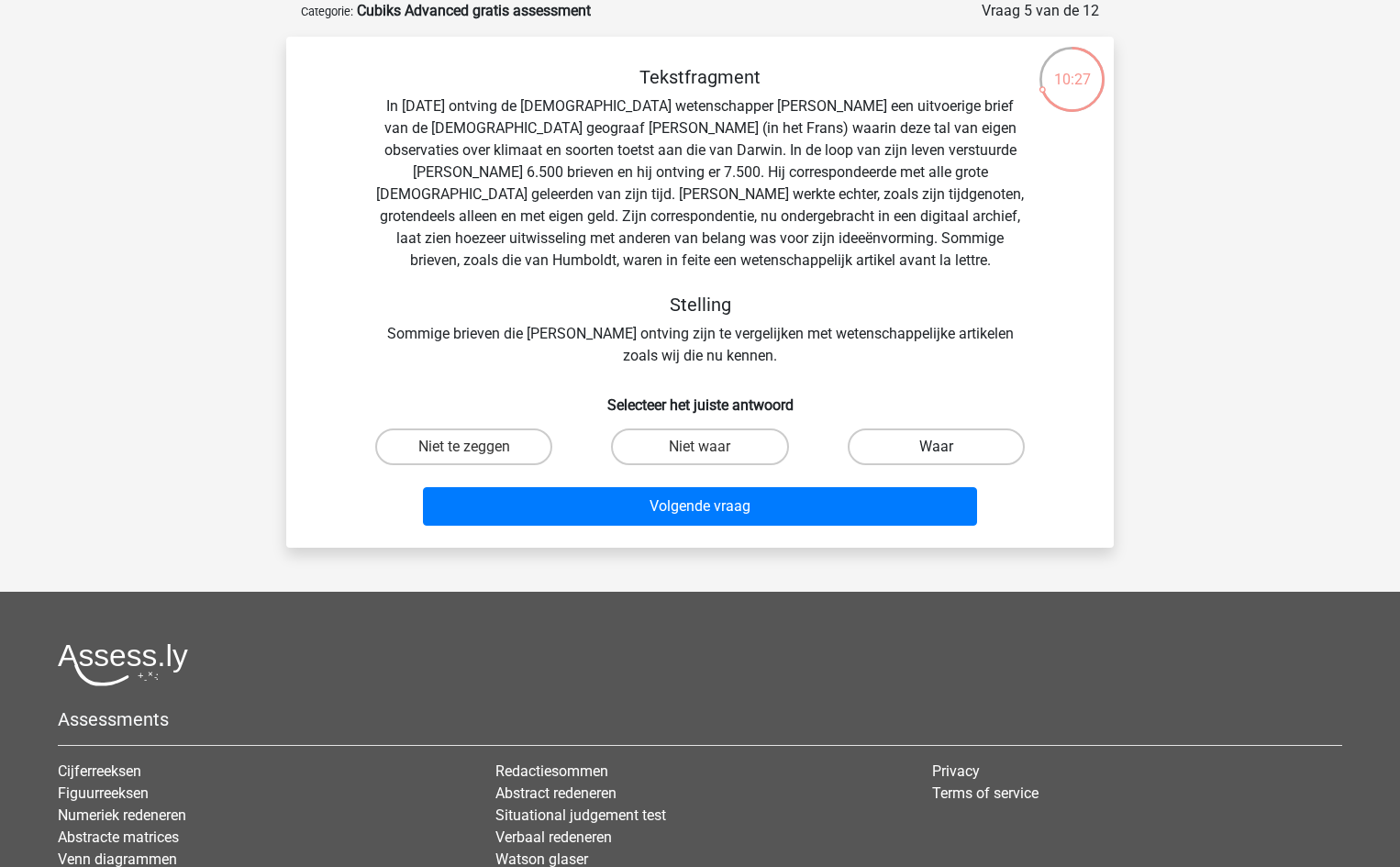
click at [944, 444] on label "Waar" at bounding box center [936, 446] width 177 height 36
click at [944, 447] on input "Waar" at bounding box center [941, 452] width 12 height 12
radio input "true"
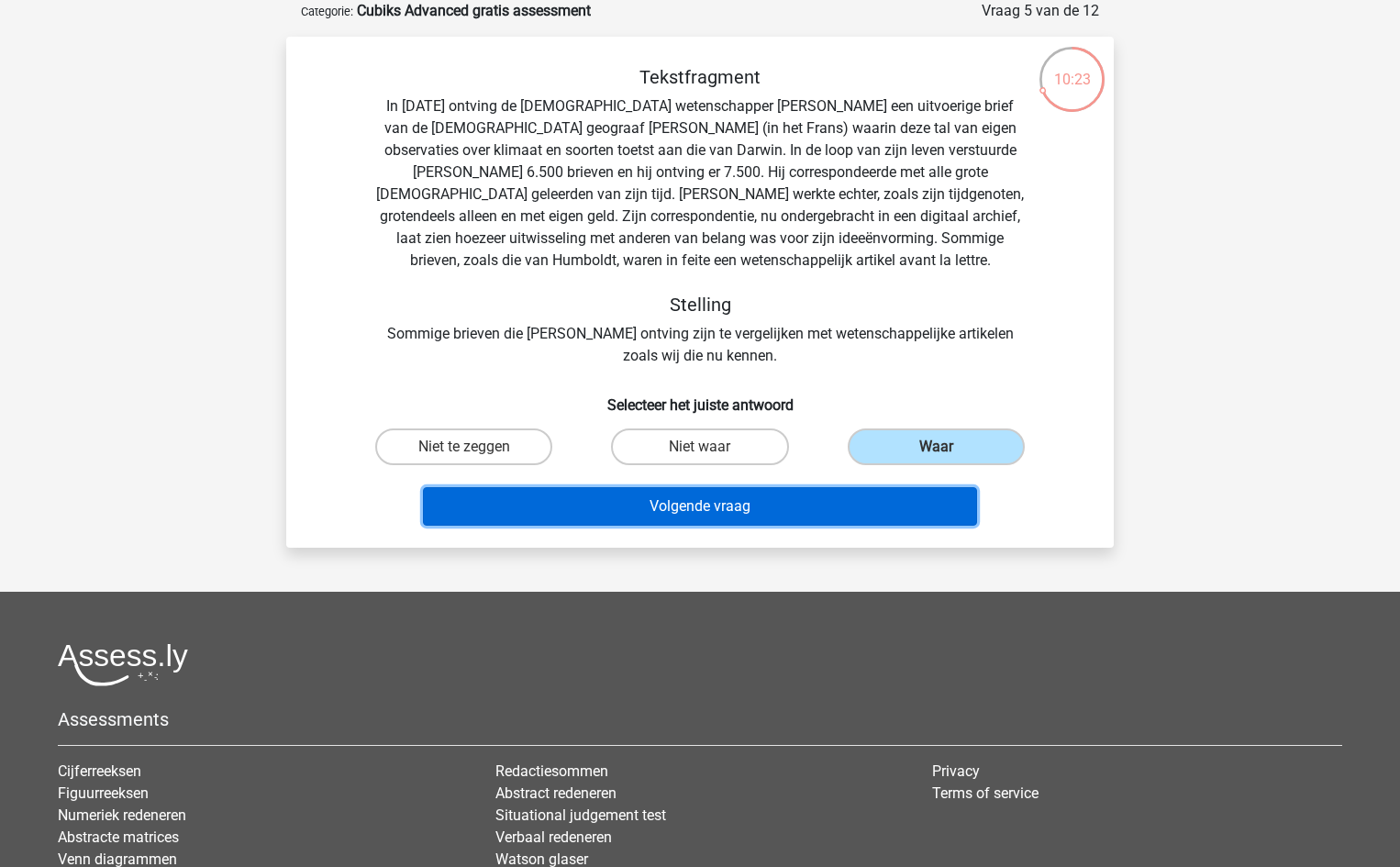
click at [704, 500] on button "Volgende vraag" at bounding box center [700, 505] width 555 height 38
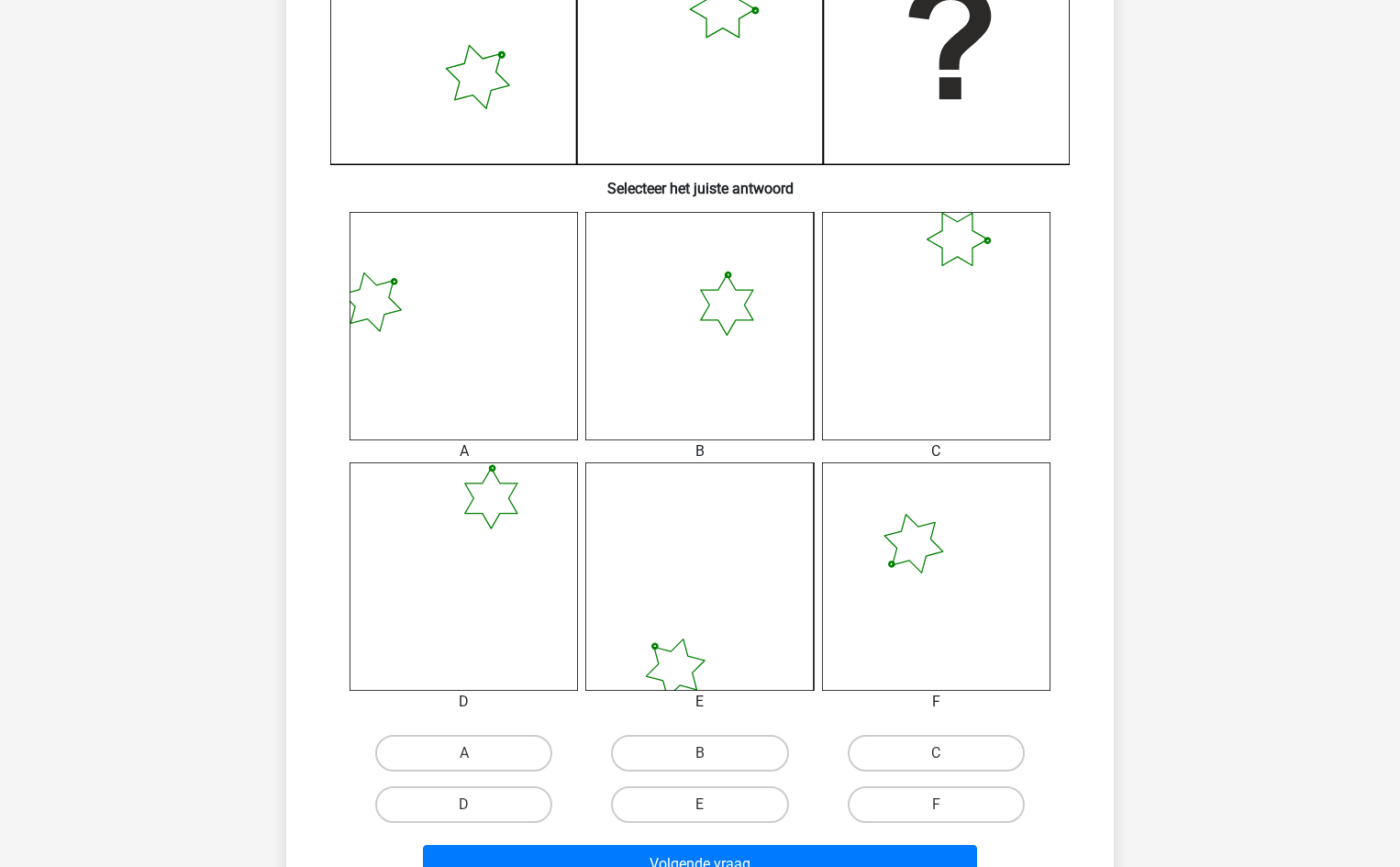
scroll to position [550, 0]
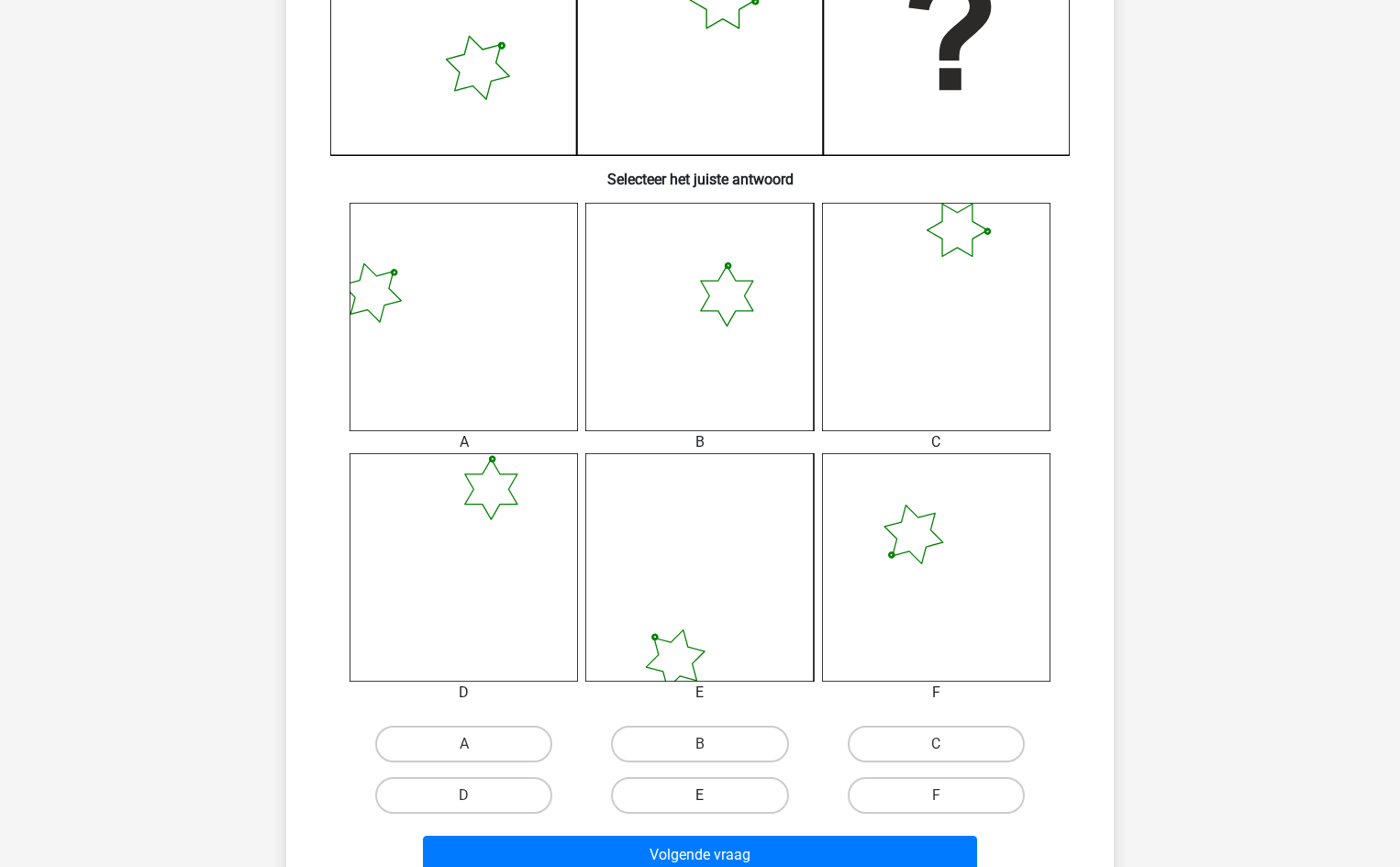
click at [696, 797] on label "E" at bounding box center [699, 794] width 177 height 36
click at [700, 797] on input "E" at bounding box center [706, 801] width 12 height 12
radio input "true"
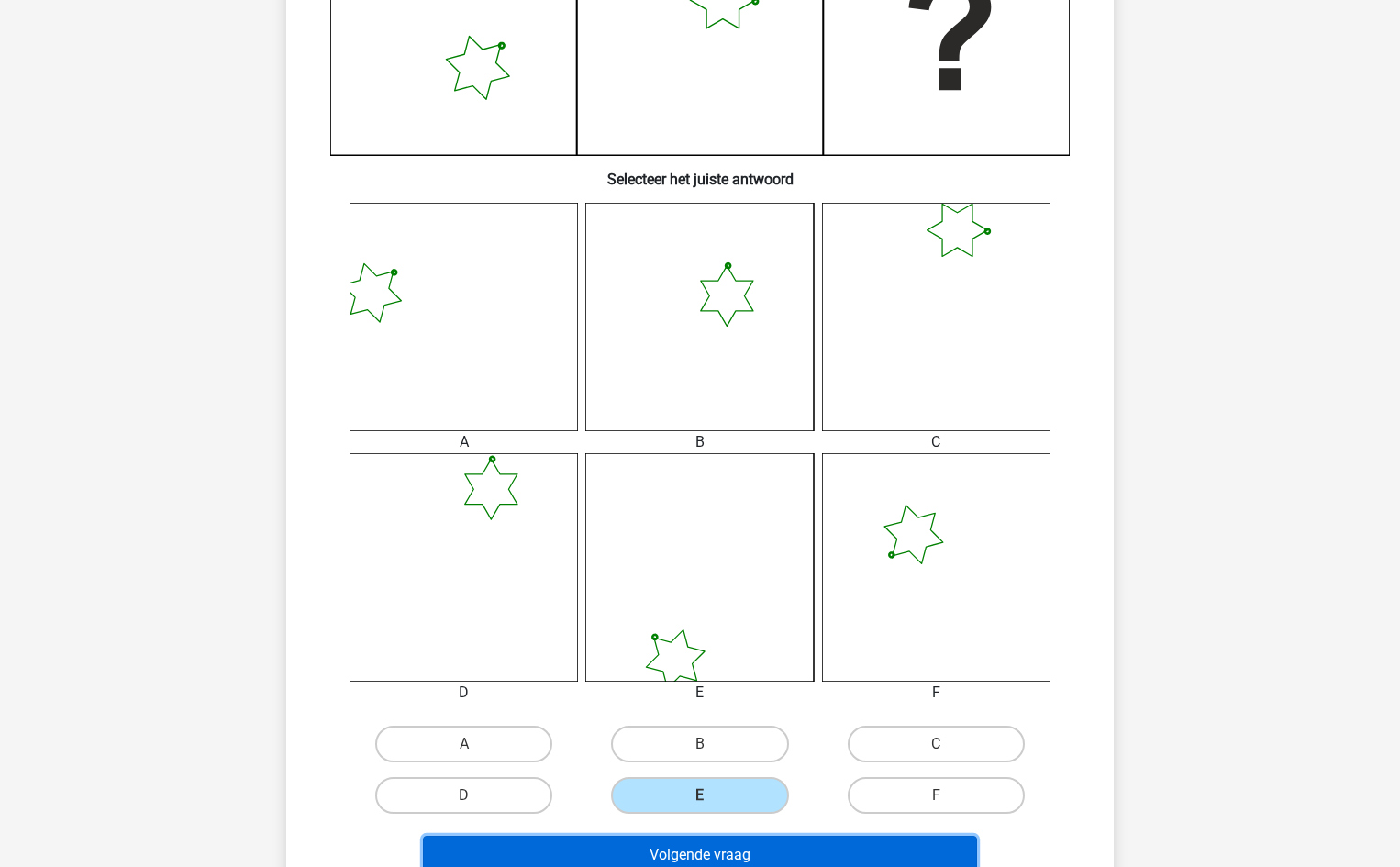
click at [724, 857] on button "Volgende vraag" at bounding box center [700, 854] width 555 height 38
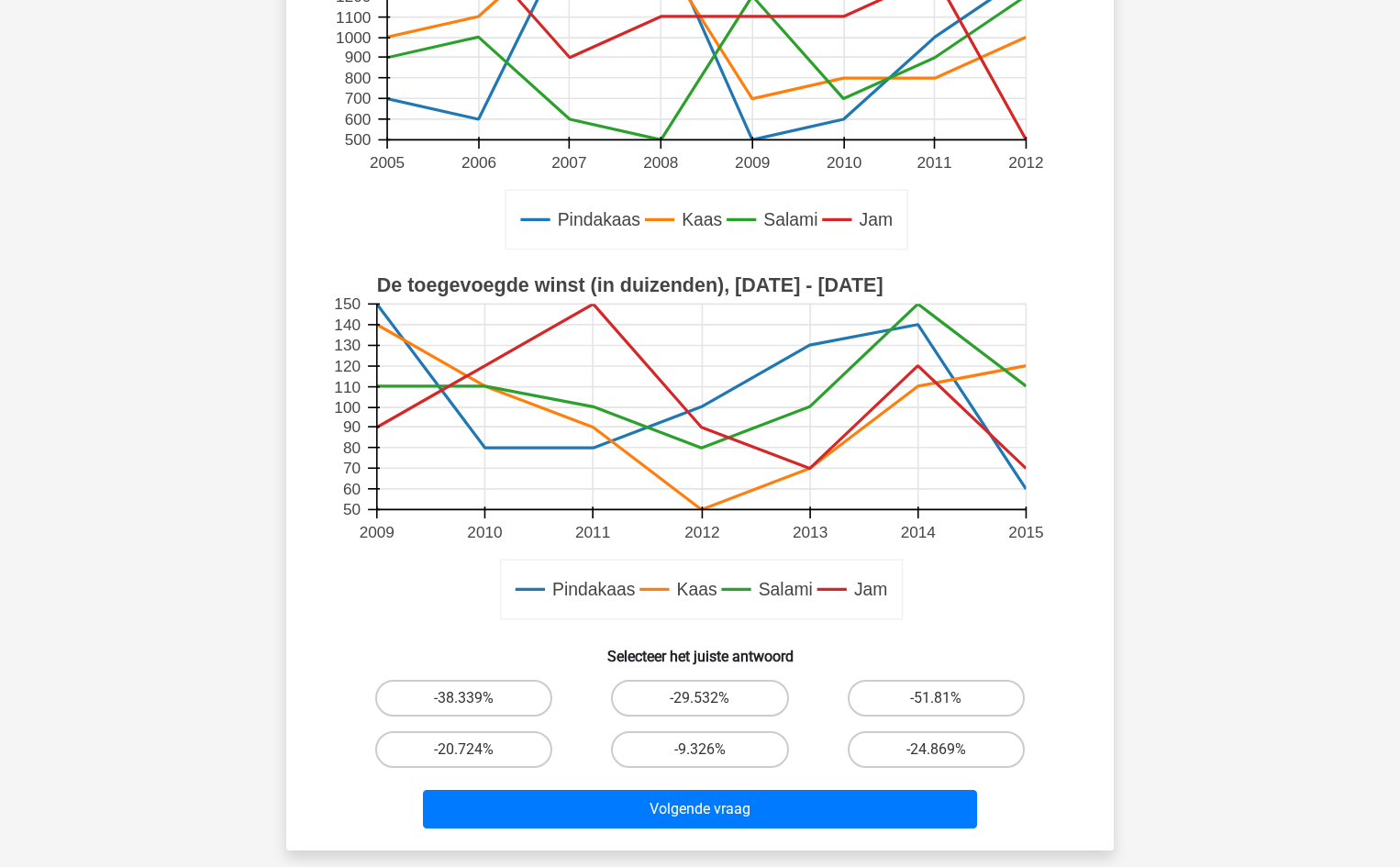
scroll to position [459, 0]
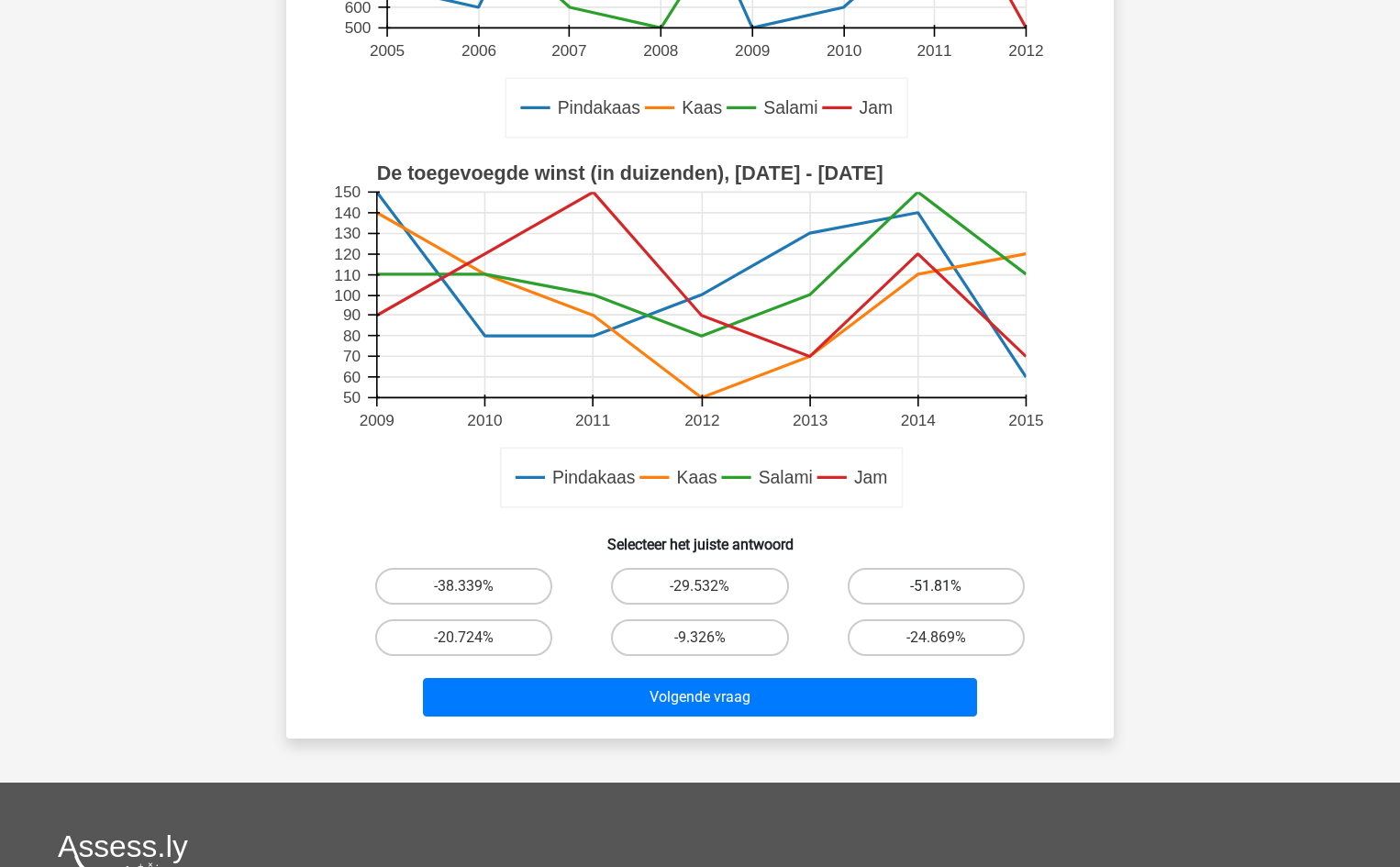
click at [952, 580] on label "-51.81%" at bounding box center [936, 586] width 177 height 36
click at [948, 586] on input "-51.81%" at bounding box center [941, 591] width 12 height 12
radio input "true"
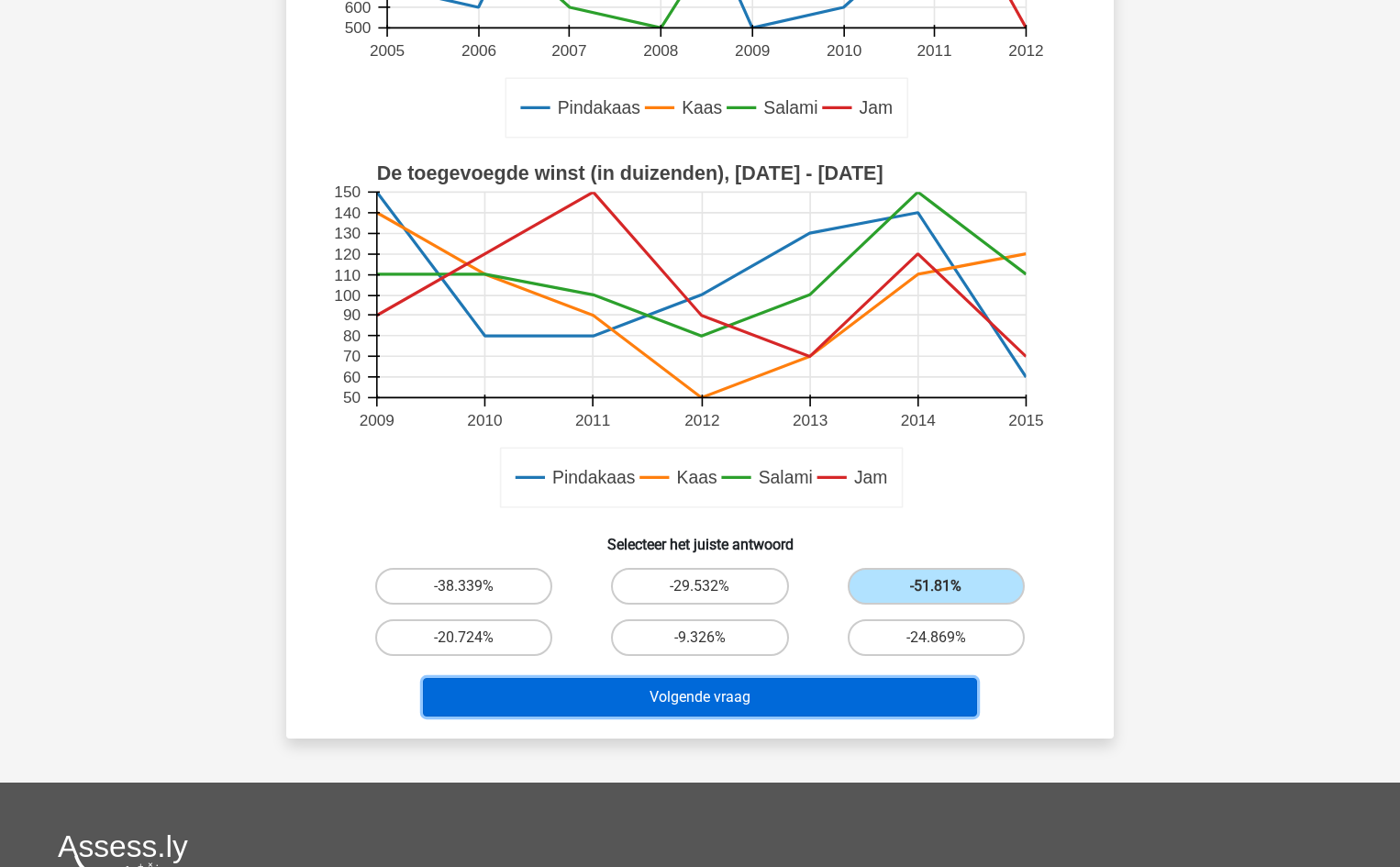
click at [827, 695] on button "Volgende vraag" at bounding box center [700, 696] width 555 height 38
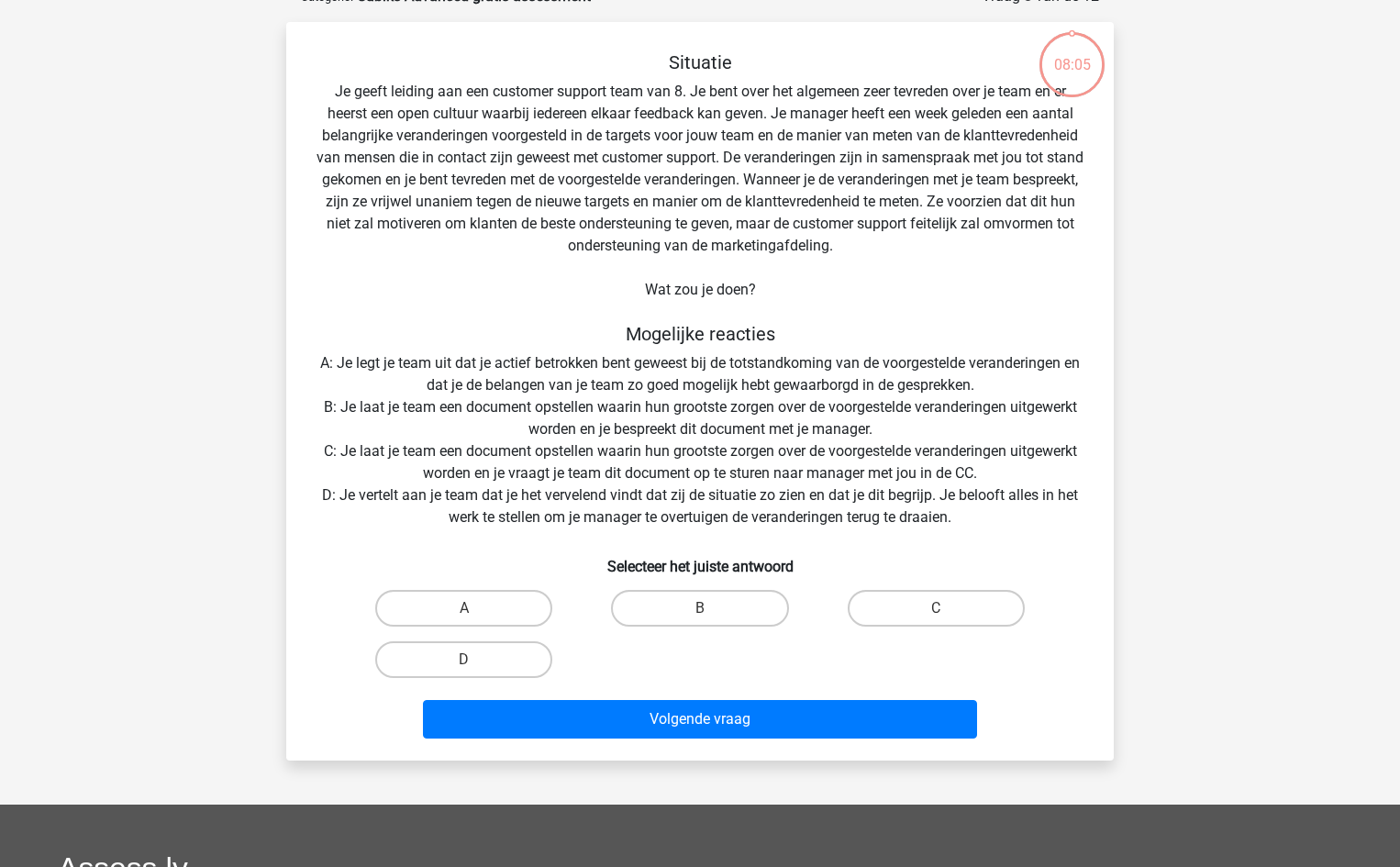
scroll to position [92, 0]
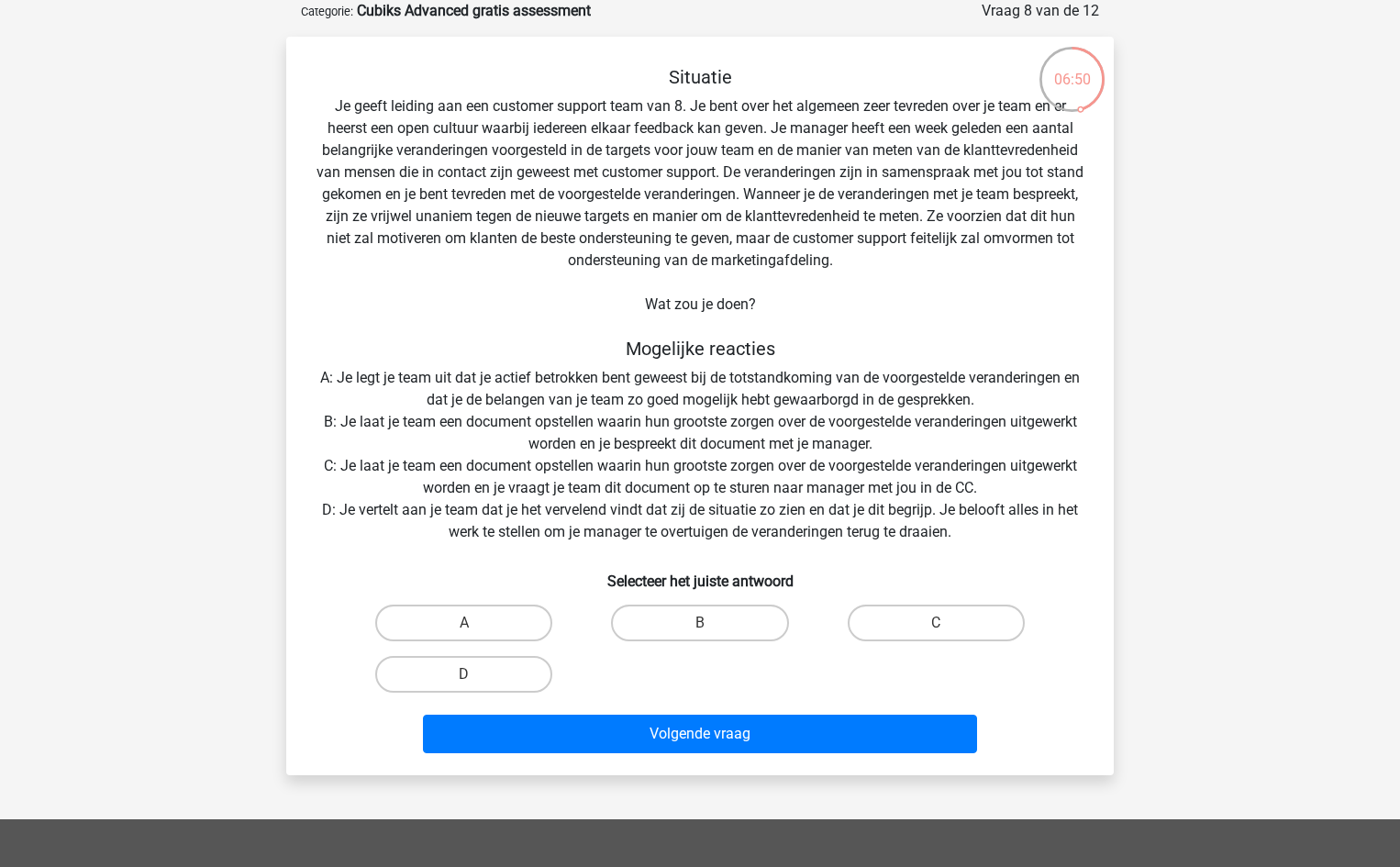
click at [700, 628] on input "B" at bounding box center [706, 628] width 12 height 12
radio input "true"
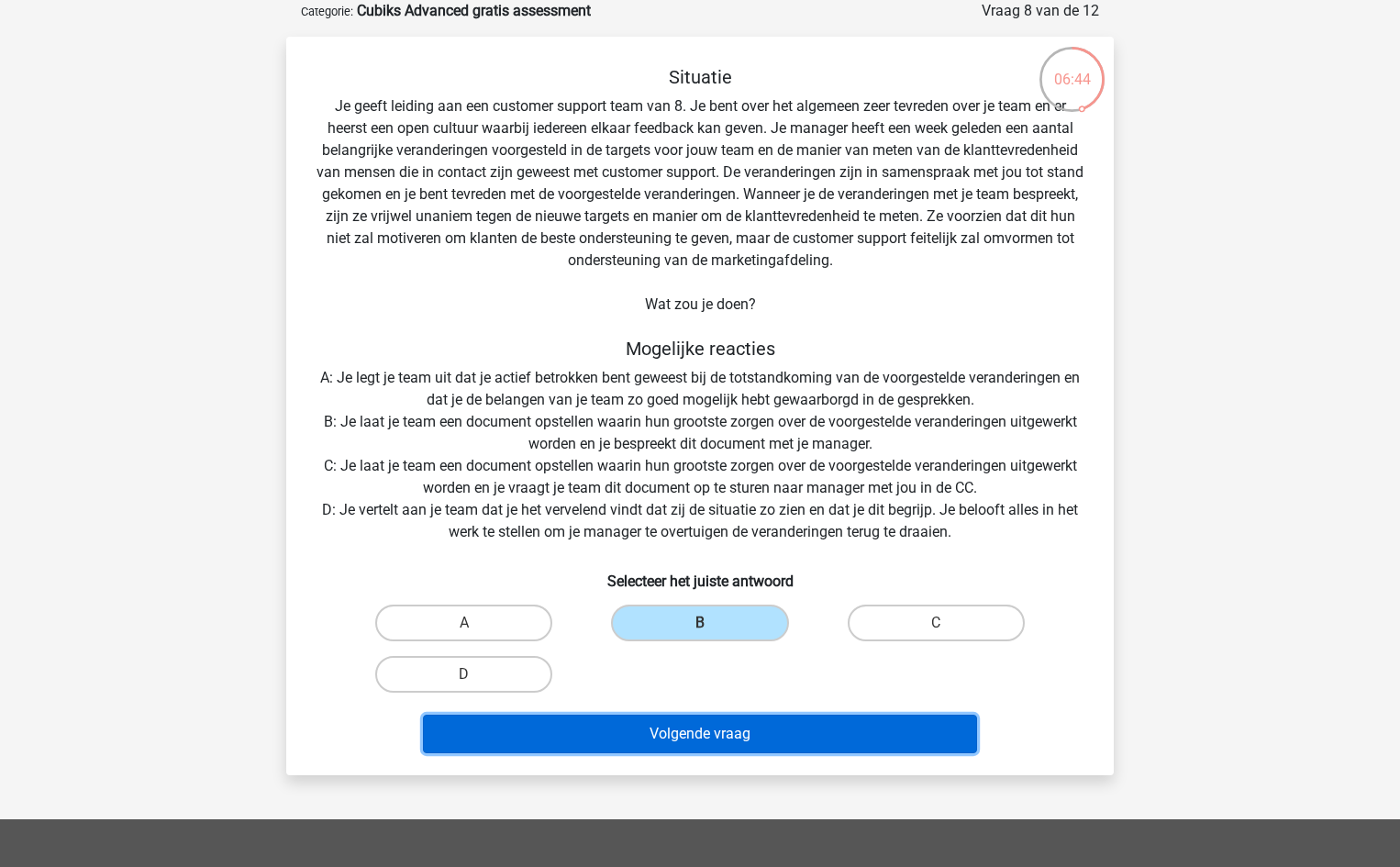
click at [707, 734] on button "Volgende vraag" at bounding box center [700, 733] width 555 height 38
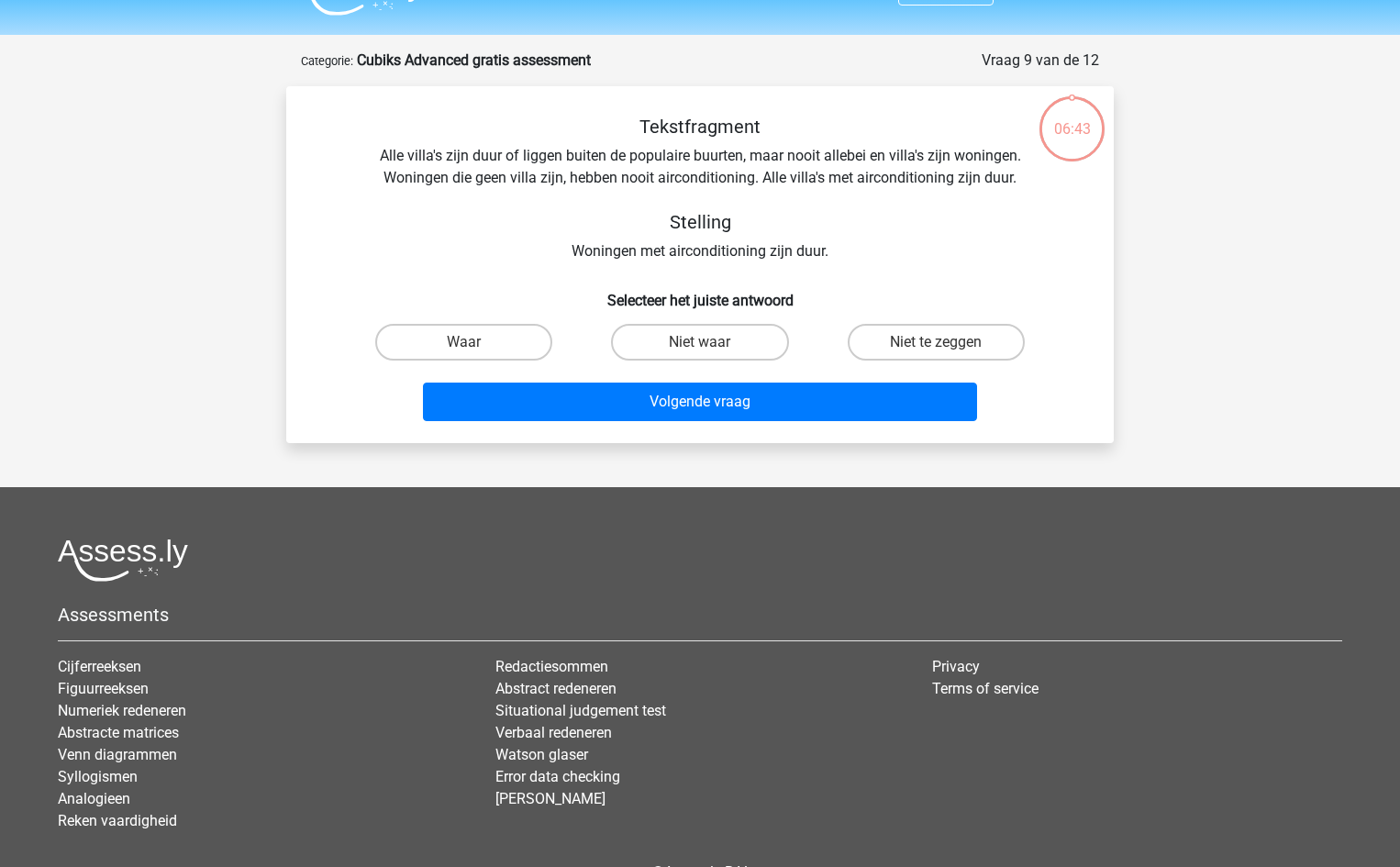
scroll to position [0, 0]
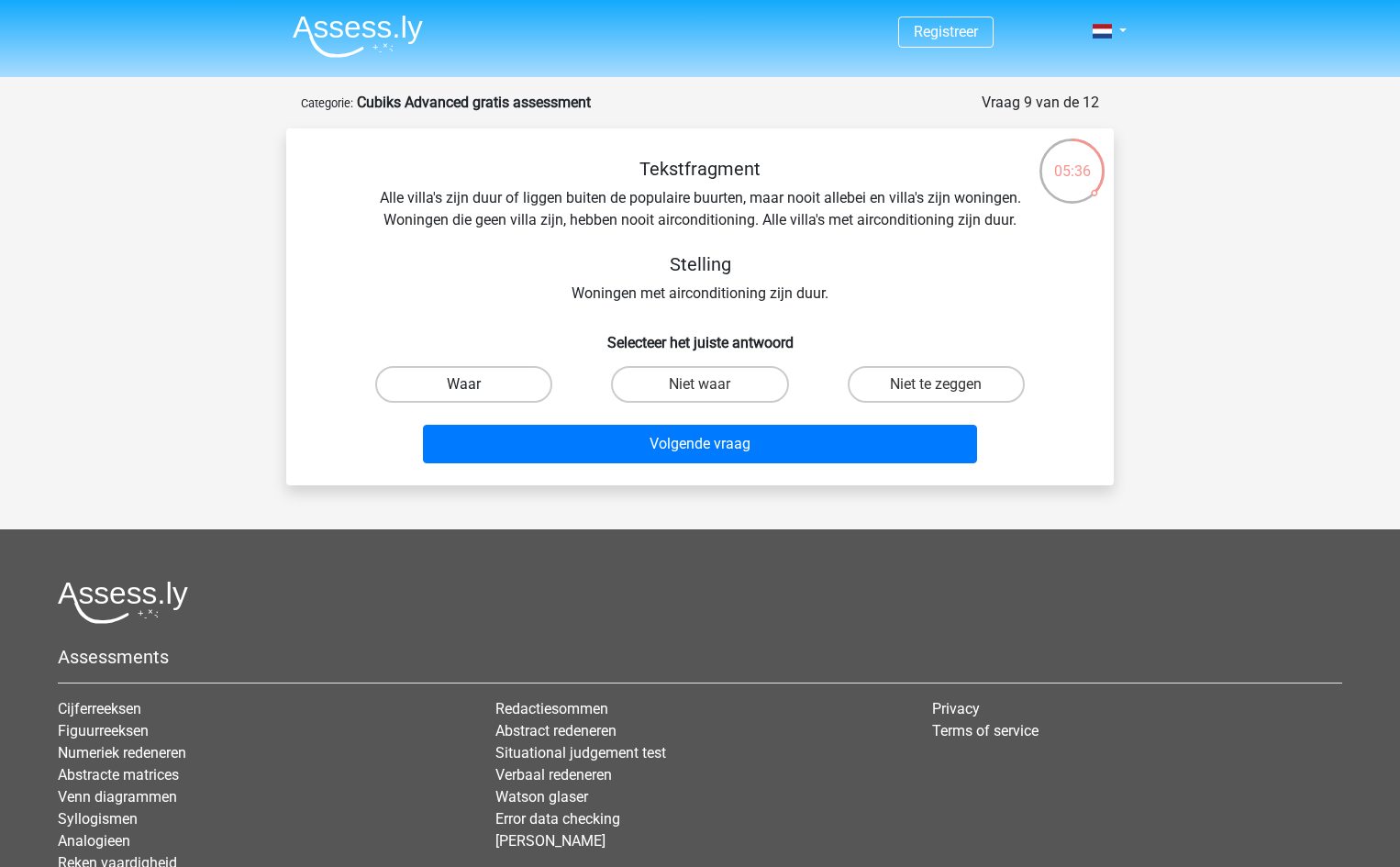
click at [479, 385] on label "Waar" at bounding box center [463, 384] width 177 height 36
click at [476, 385] on input "Waar" at bounding box center [470, 390] width 12 height 12
radio input "true"
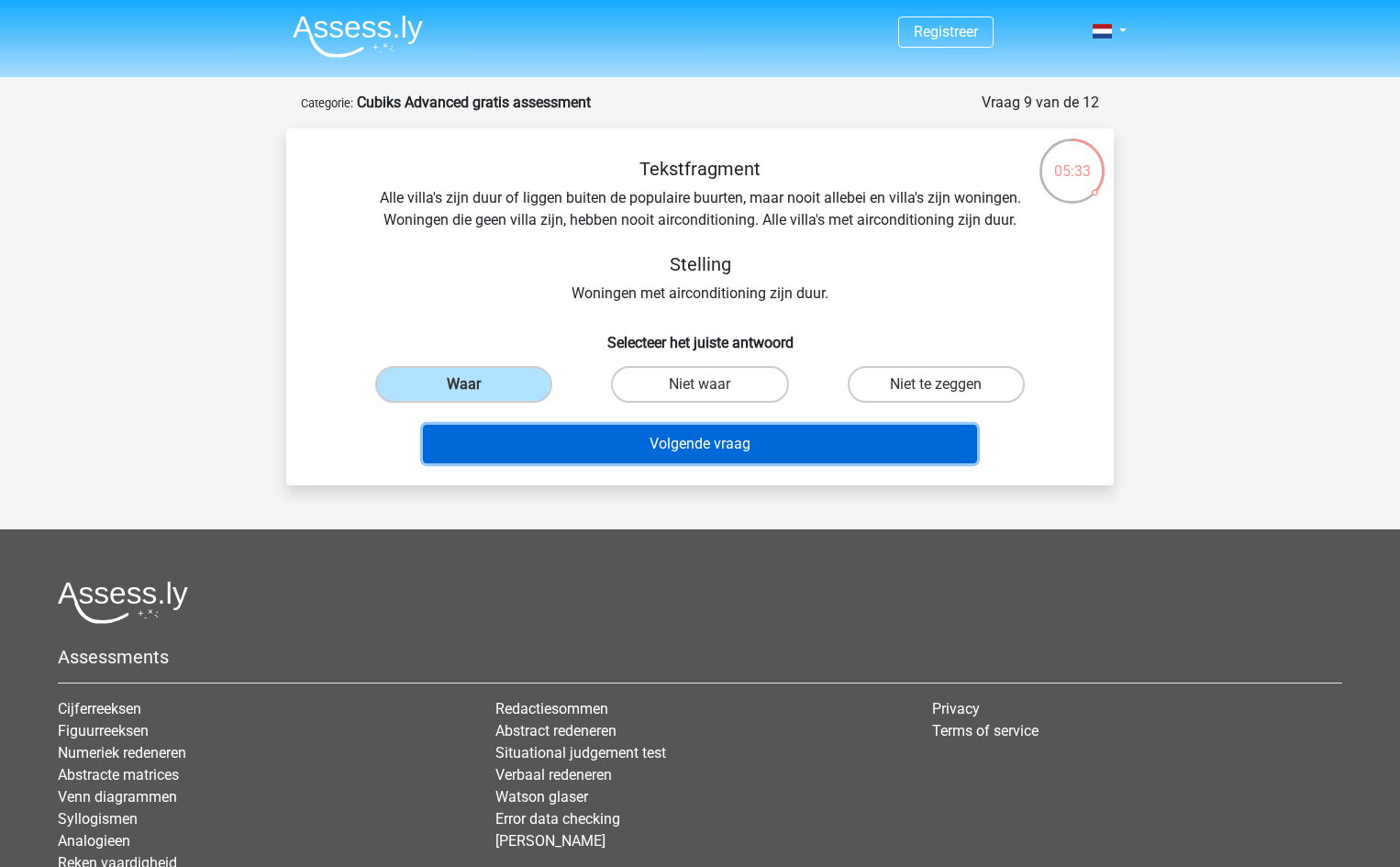
click at [707, 445] on button "Volgende vraag" at bounding box center [700, 443] width 555 height 38
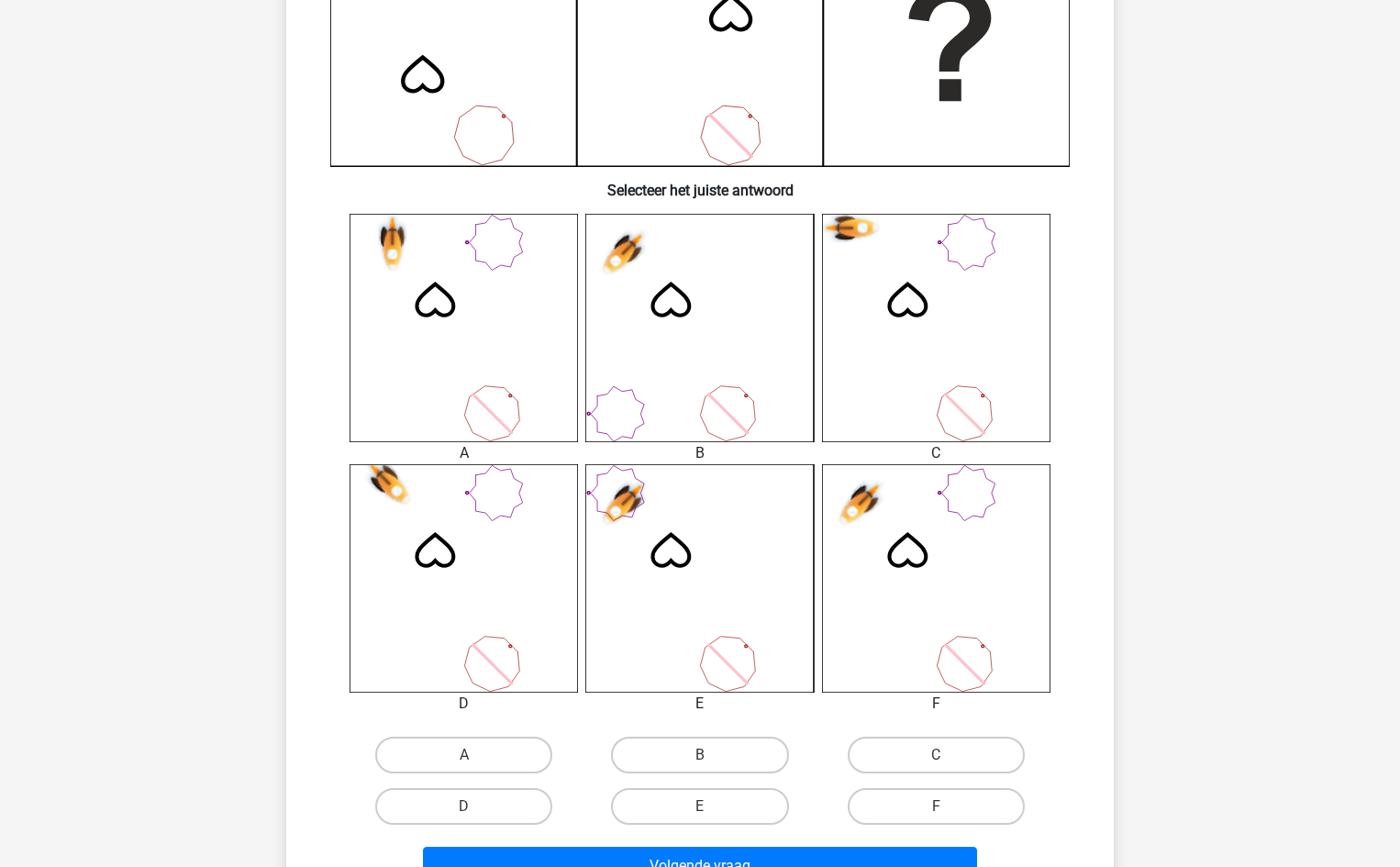
scroll to position [825, 0]
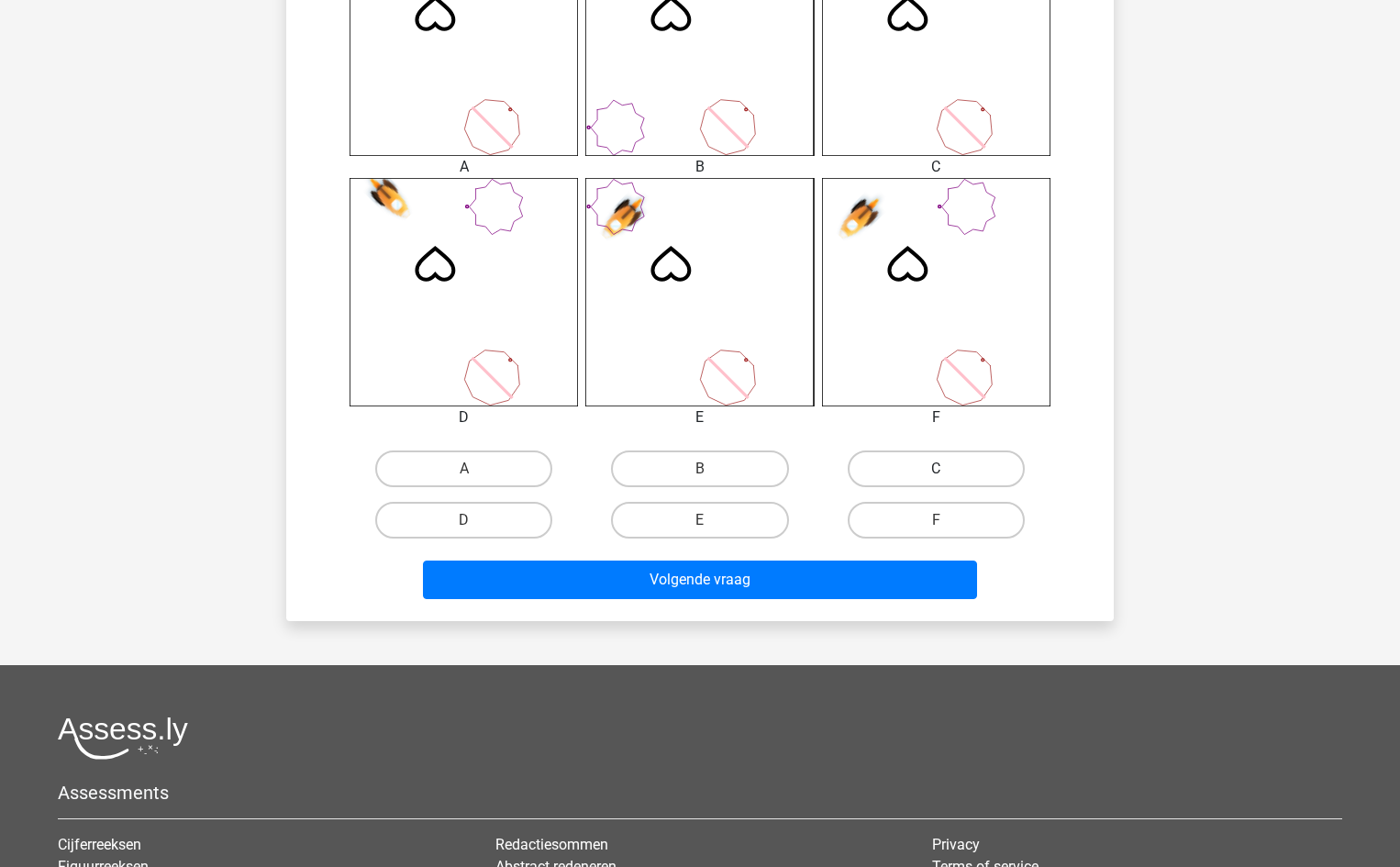
click at [915, 459] on label "C" at bounding box center [936, 468] width 177 height 36
click at [936, 469] on input "C" at bounding box center [941, 475] width 12 height 12
radio input "true"
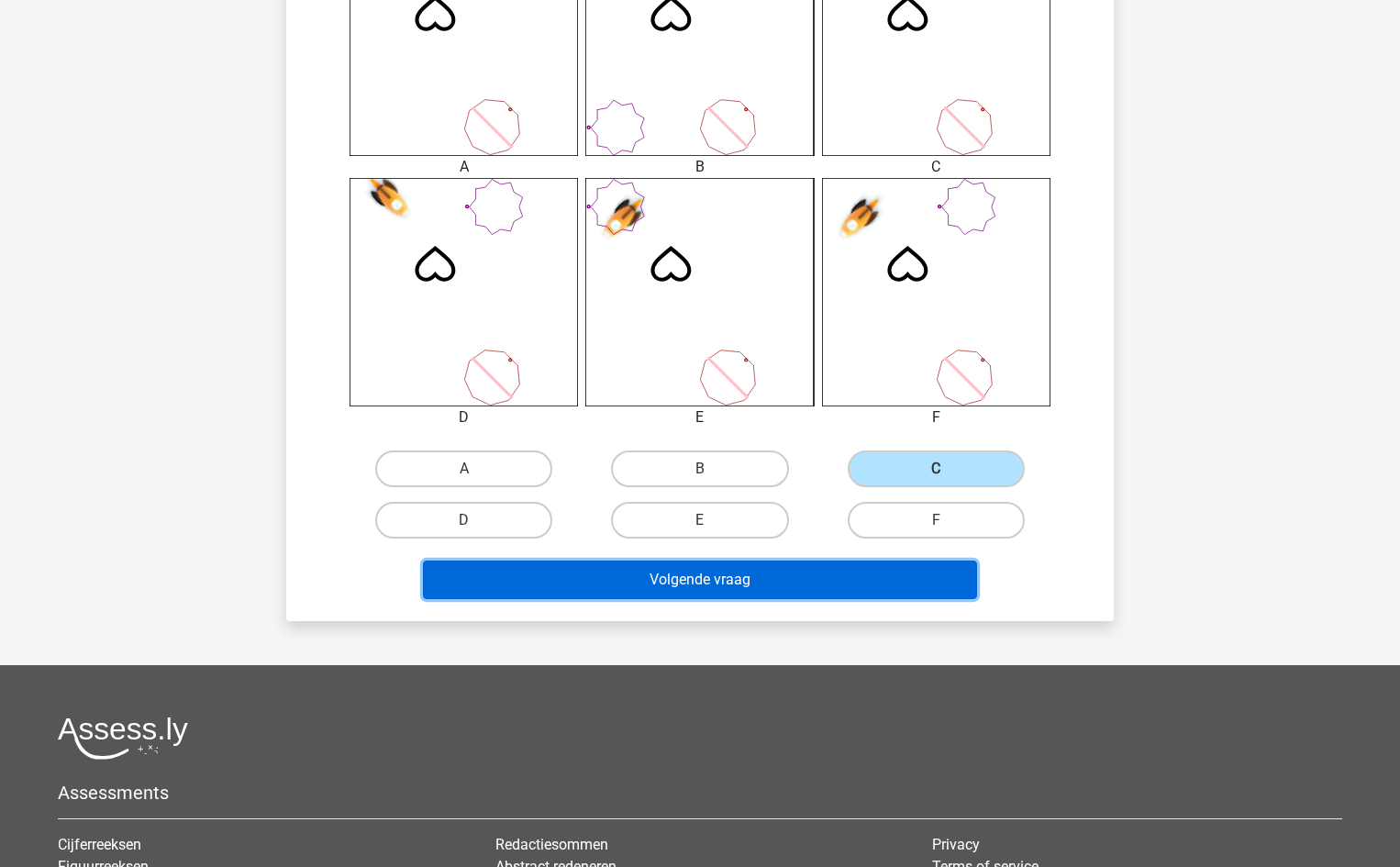
click at [799, 575] on button "Volgende vraag" at bounding box center [700, 579] width 555 height 38
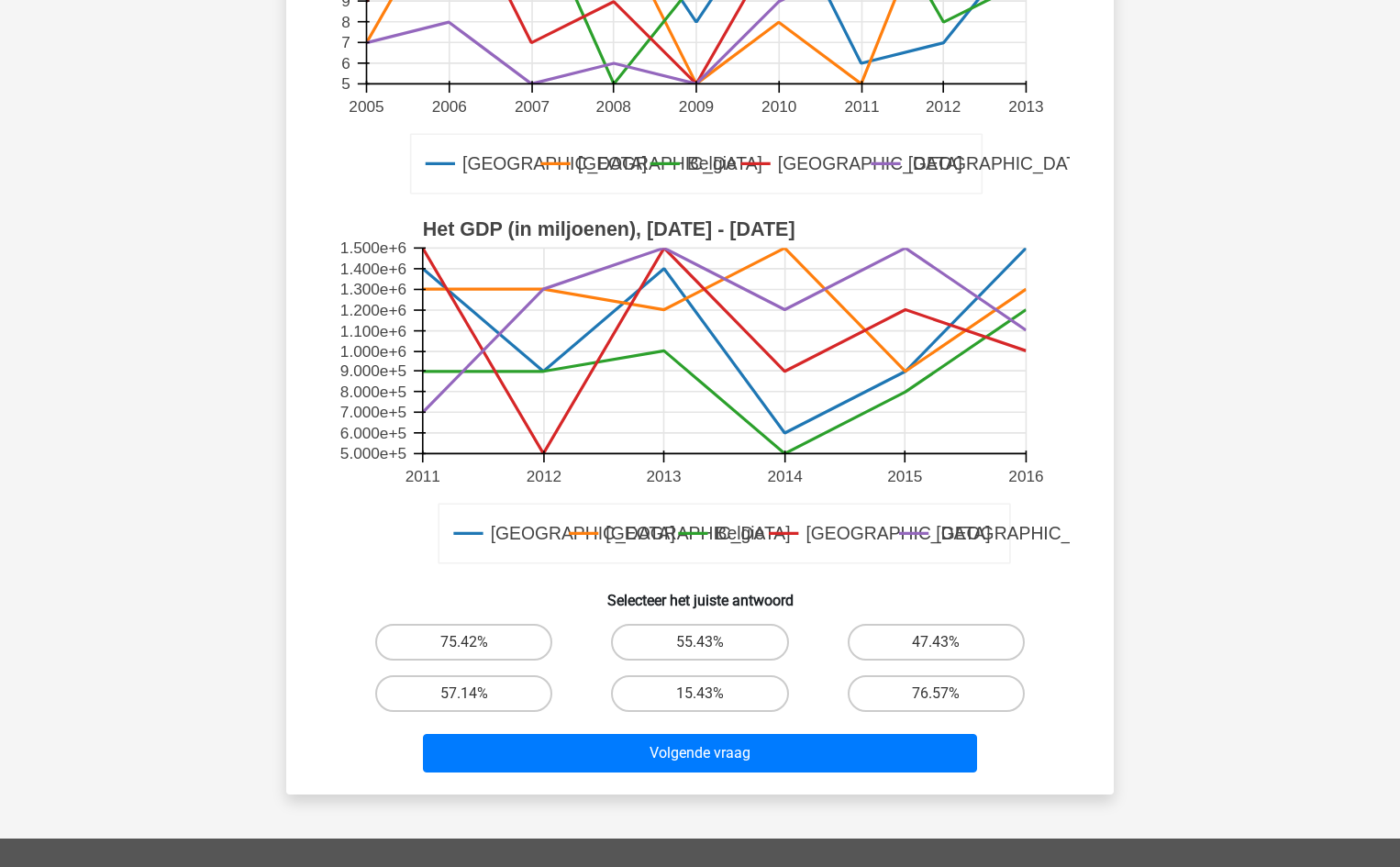
scroll to position [550, 0]
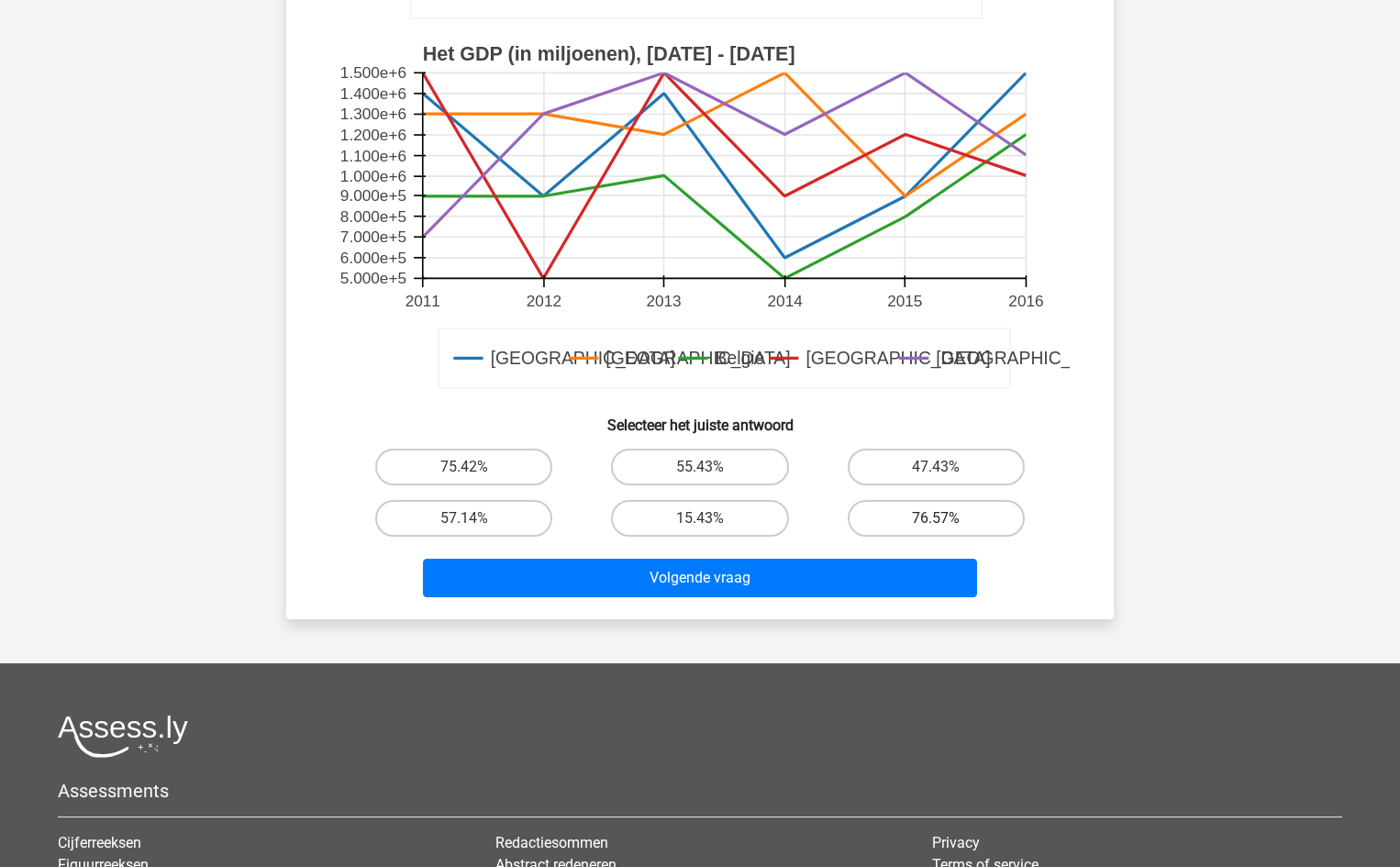
click at [962, 516] on label "76.57%" at bounding box center [936, 518] width 177 height 36
click at [948, 519] on input "76.57%" at bounding box center [941, 524] width 12 height 12
radio input "true"
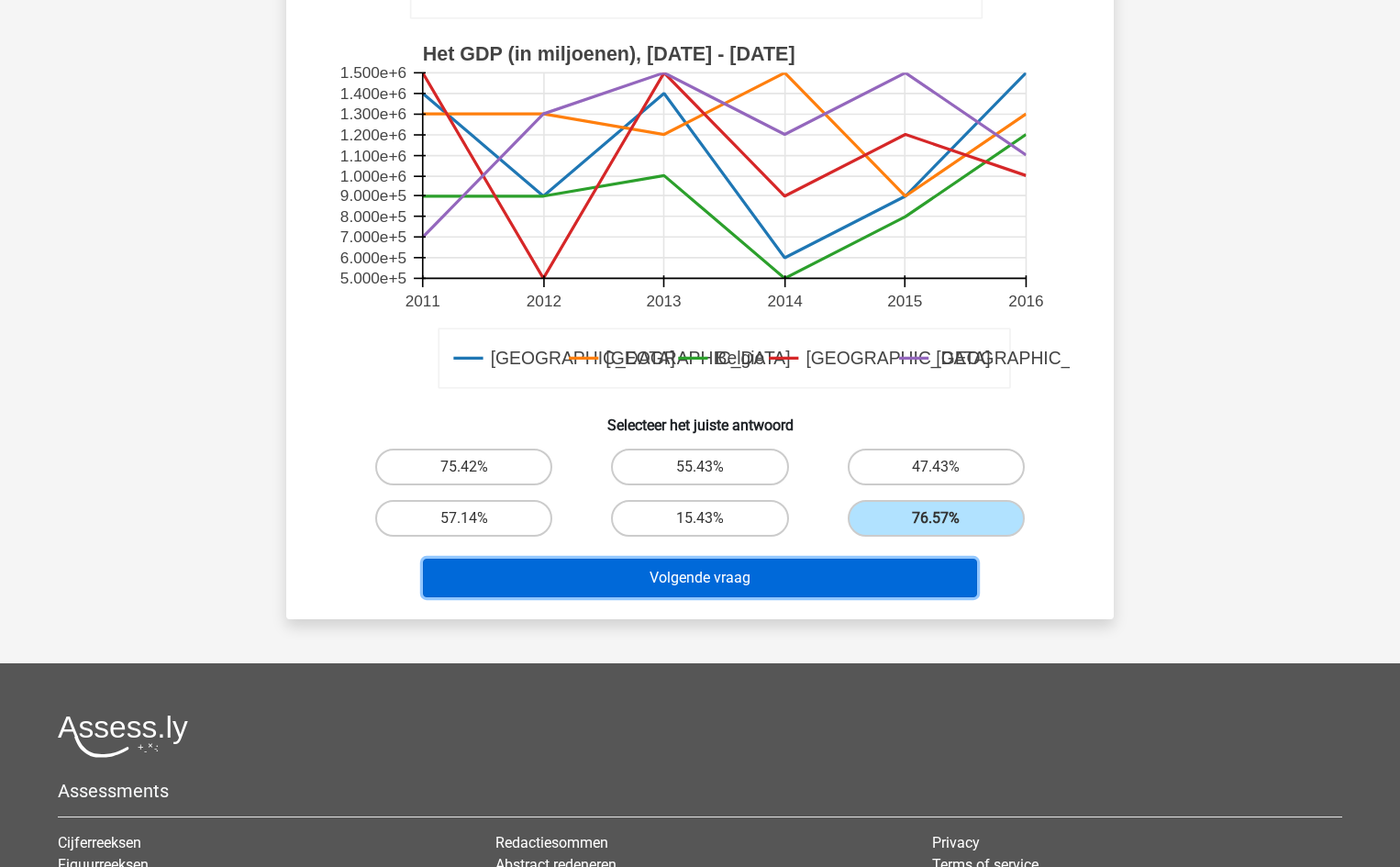
click at [895, 569] on button "Volgende vraag" at bounding box center [700, 577] width 555 height 38
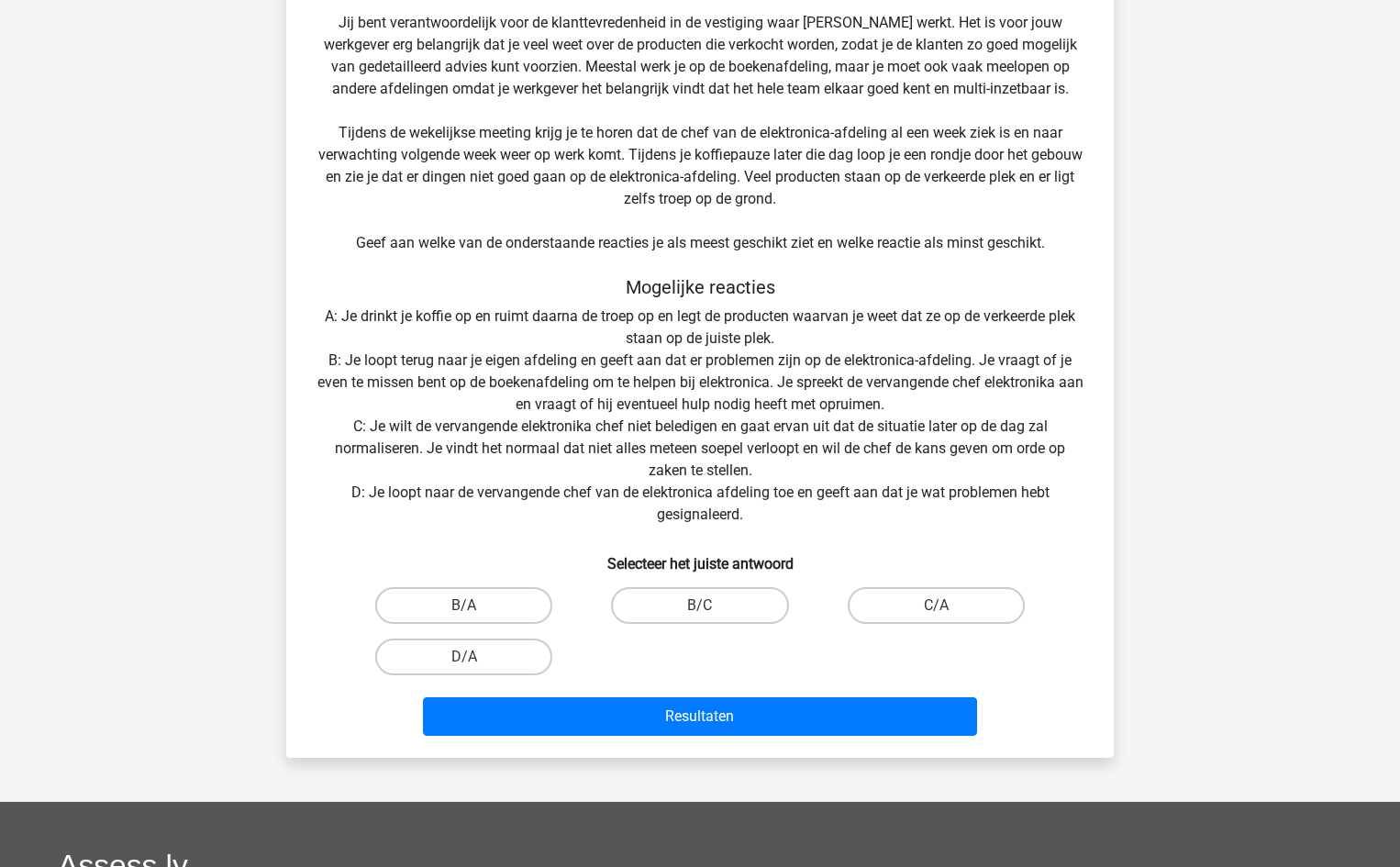
scroll to position [275, 0]
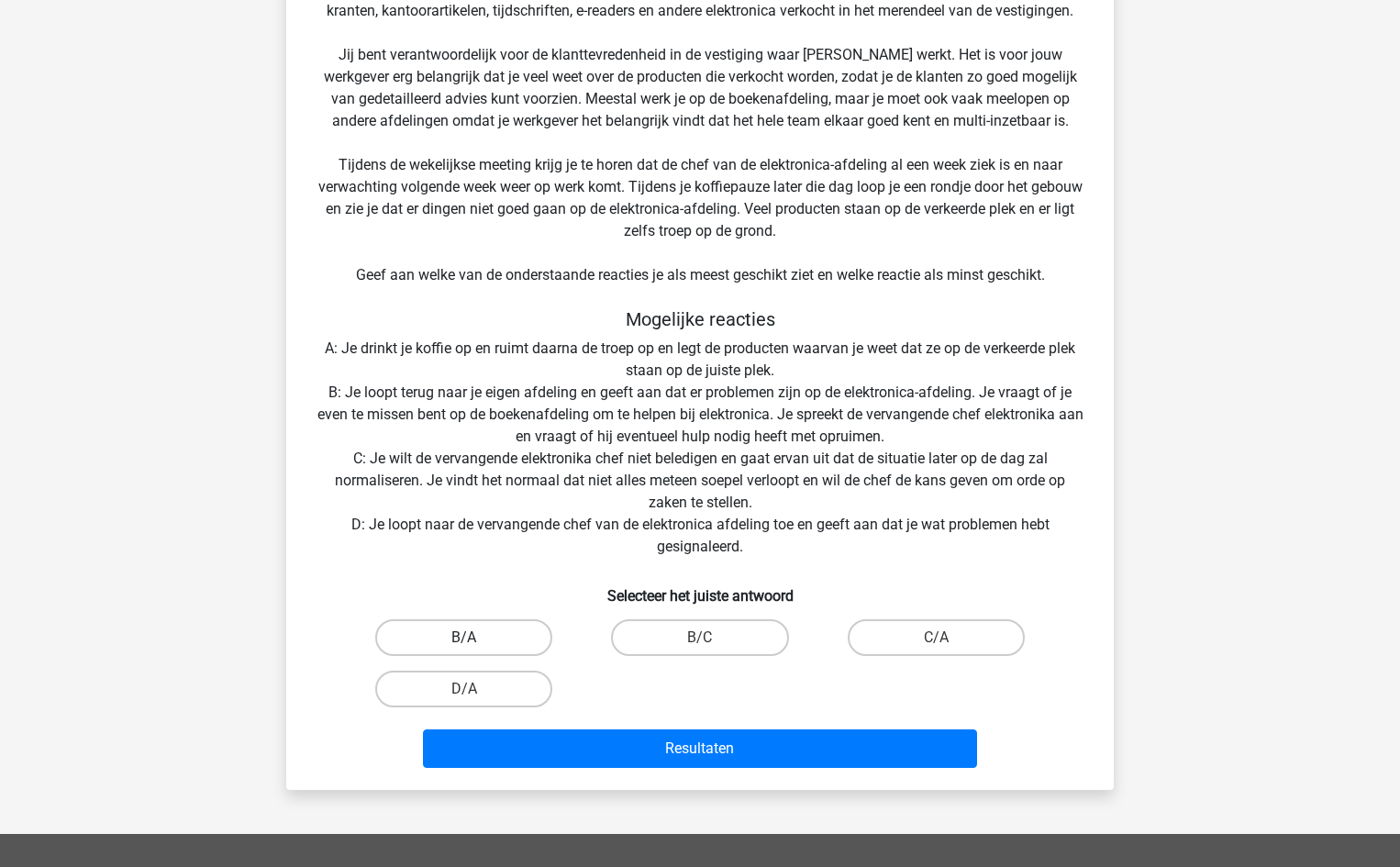
click at [476, 641] on label "B/A" at bounding box center [463, 637] width 177 height 36
click at [476, 641] on input "B/A" at bounding box center [470, 643] width 12 height 12
radio input "true"
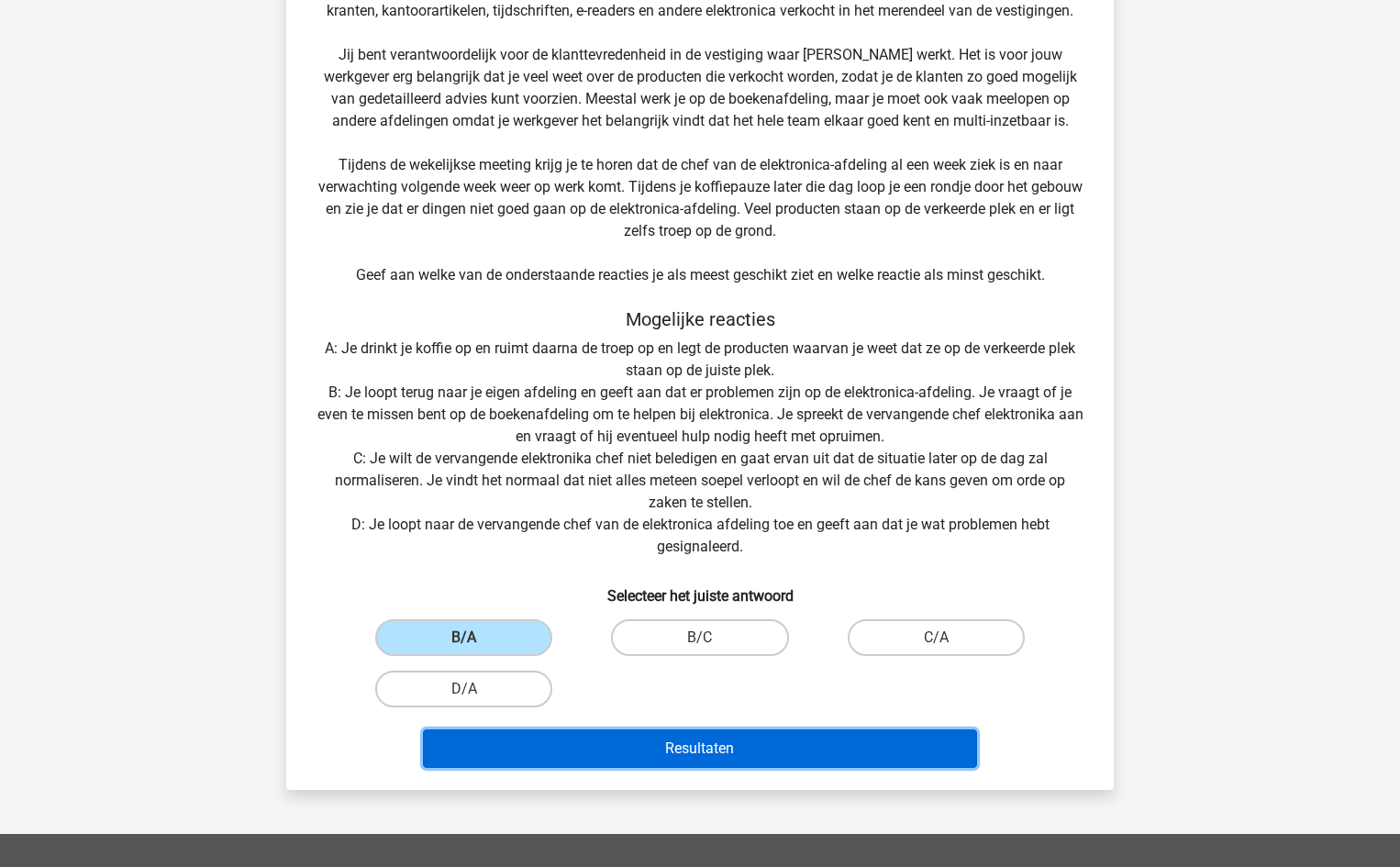
click at [693, 757] on button "Resultaten" at bounding box center [700, 747] width 555 height 38
